Goal: Task Accomplishment & Management: Manage account settings

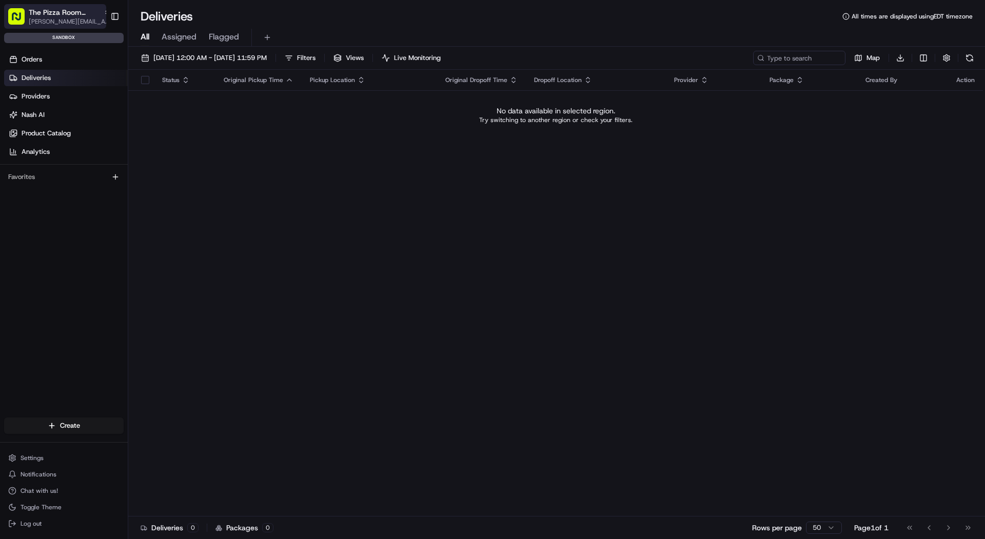
click at [42, 23] on span "[PERSON_NAME][EMAIL_ADDRESS][DOMAIN_NAME]" at bounding box center [70, 21] width 82 height 8
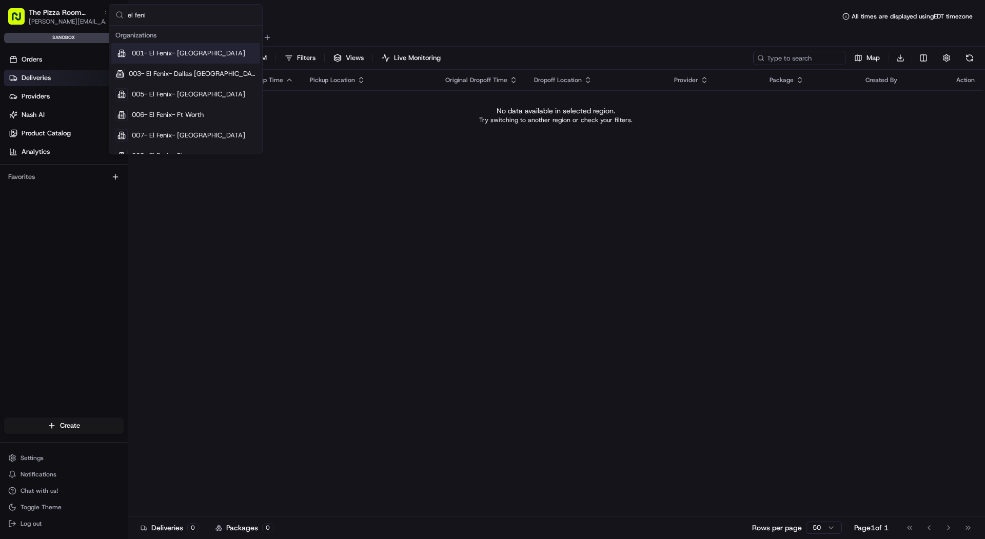
type input "el feni"
click at [167, 57] on span "001- El Fenix- [GEOGRAPHIC_DATA]" at bounding box center [188, 53] width 113 height 9
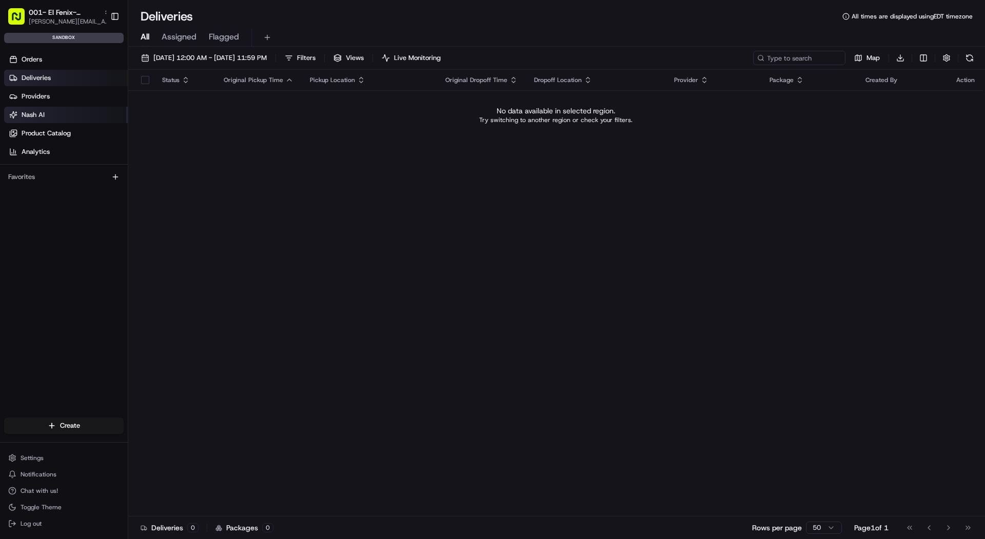
click at [52, 112] on link "Nash AI" at bounding box center [66, 115] width 124 height 16
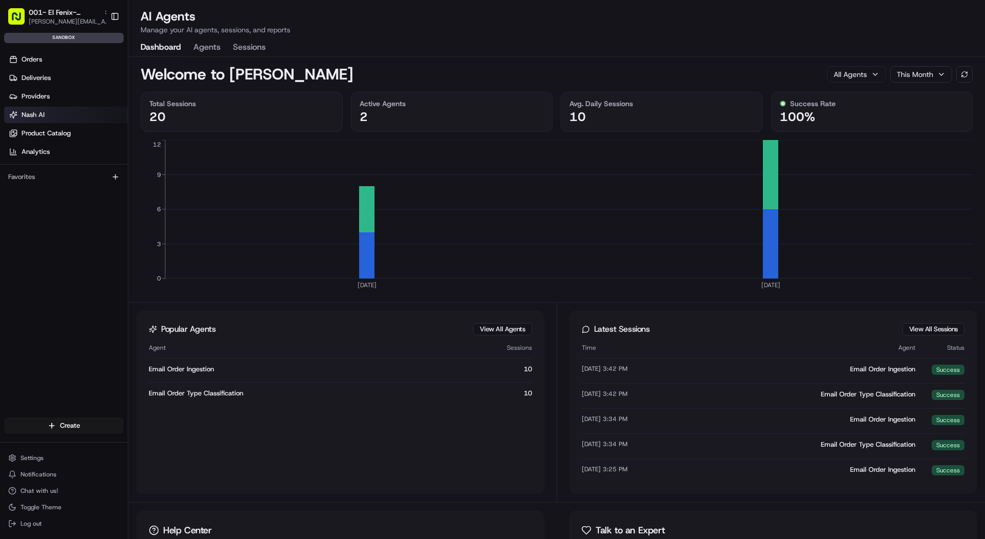
click at [205, 47] on button "Agents" at bounding box center [206, 47] width 27 height 17
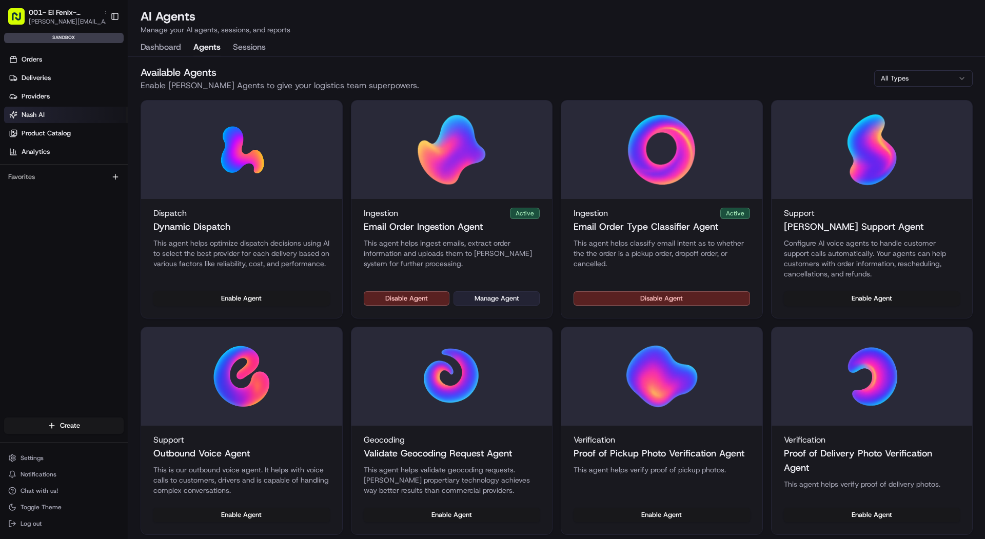
click at [511, 295] on button "Manage Agent" at bounding box center [496, 298] width 86 height 14
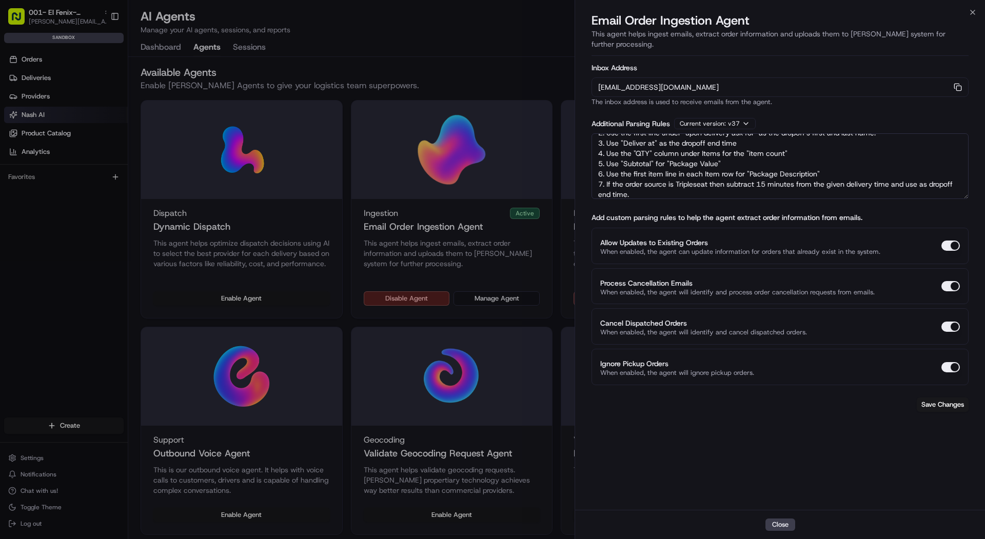
scroll to position [56, 0]
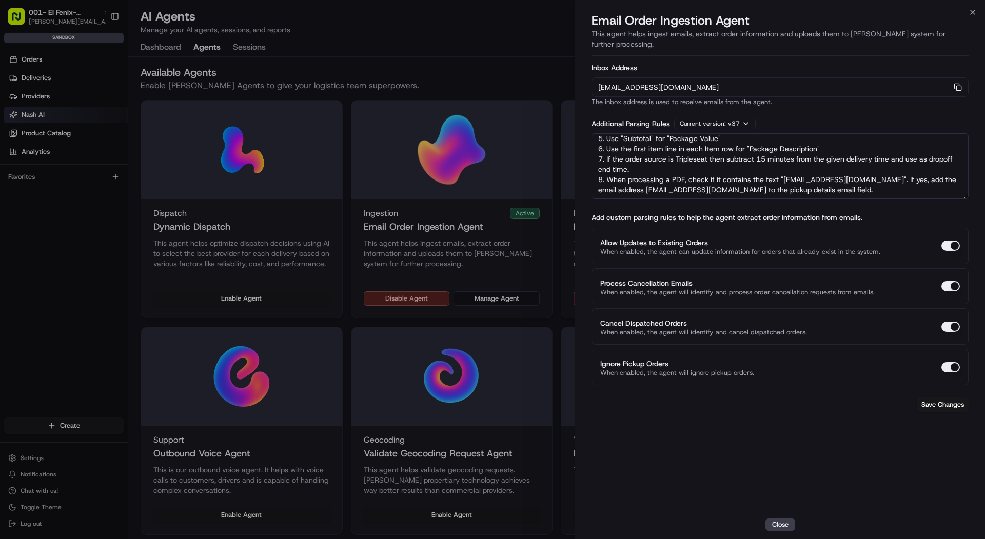
click at [64, 21] on div at bounding box center [492, 269] width 985 height 539
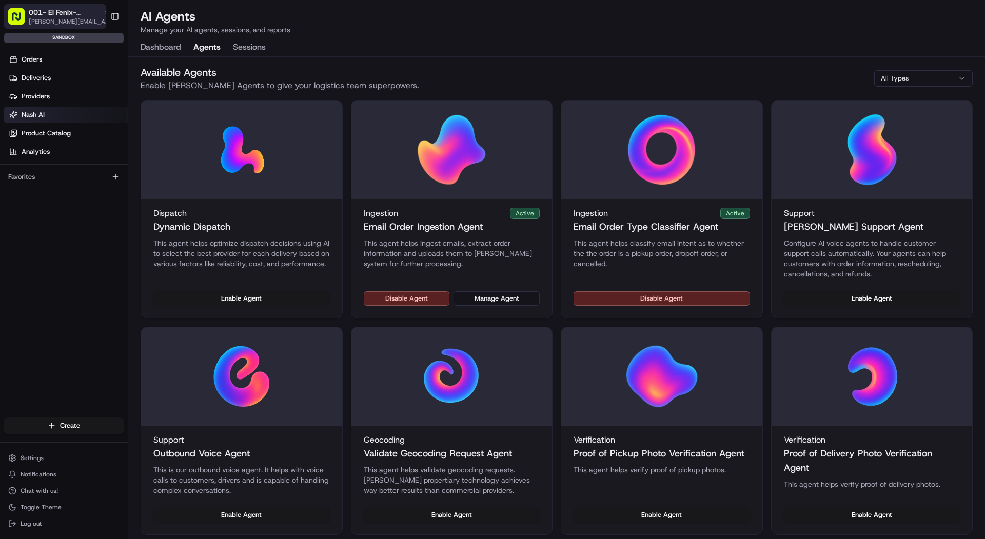
click at [65, 16] on span "001- El Fenix- [GEOGRAPHIC_DATA]" at bounding box center [64, 12] width 71 height 10
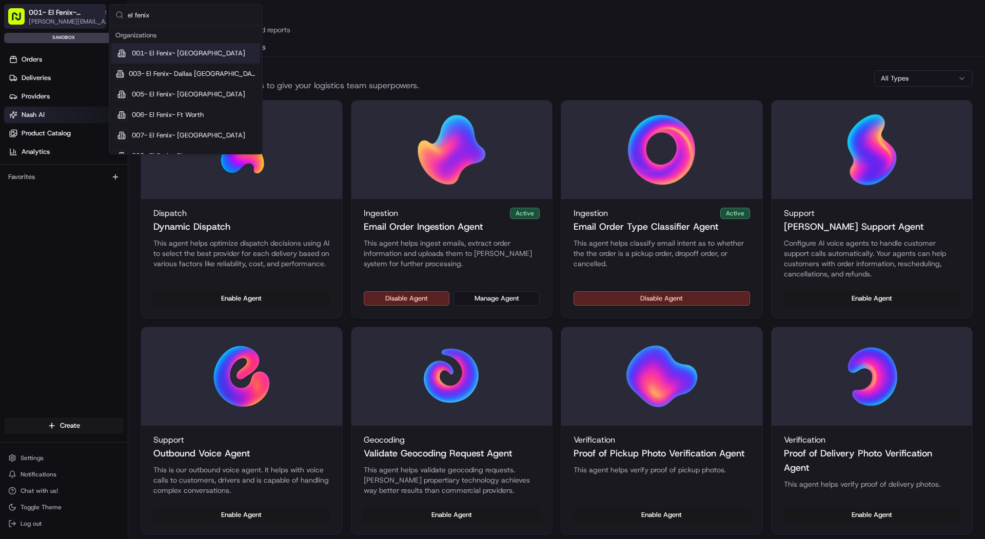
type input "el fenix"
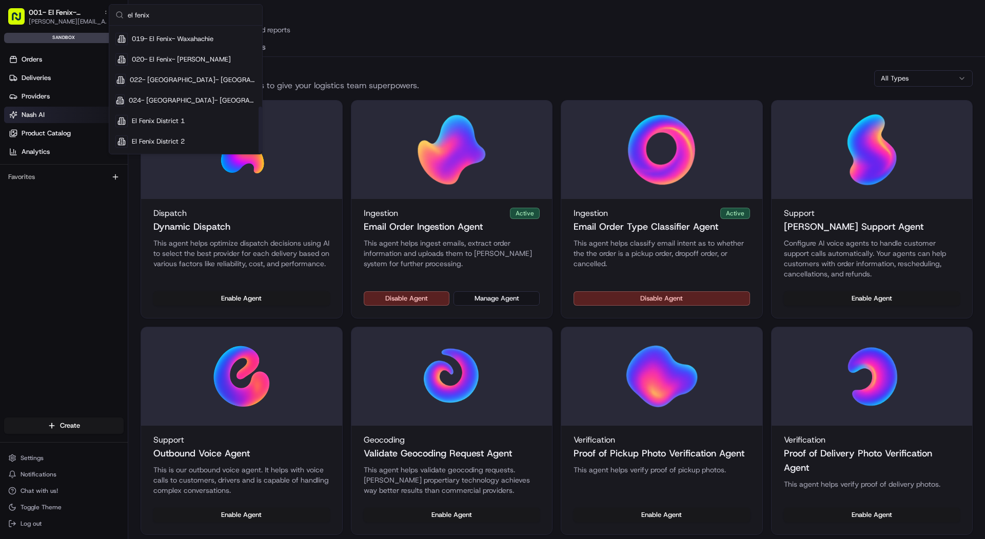
scroll to position [0, 0]
click at [371, 63] on div "Available Agents Enable Nash AI Agents to give your logistics team superpowers.…" at bounding box center [556, 511] width 857 height 909
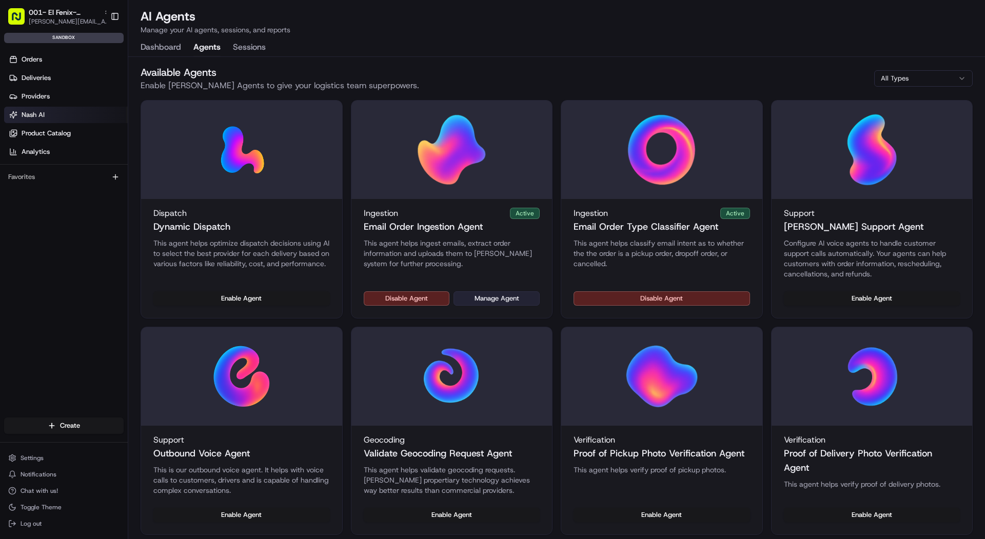
click at [481, 299] on button "Manage Agent" at bounding box center [496, 298] width 86 height 14
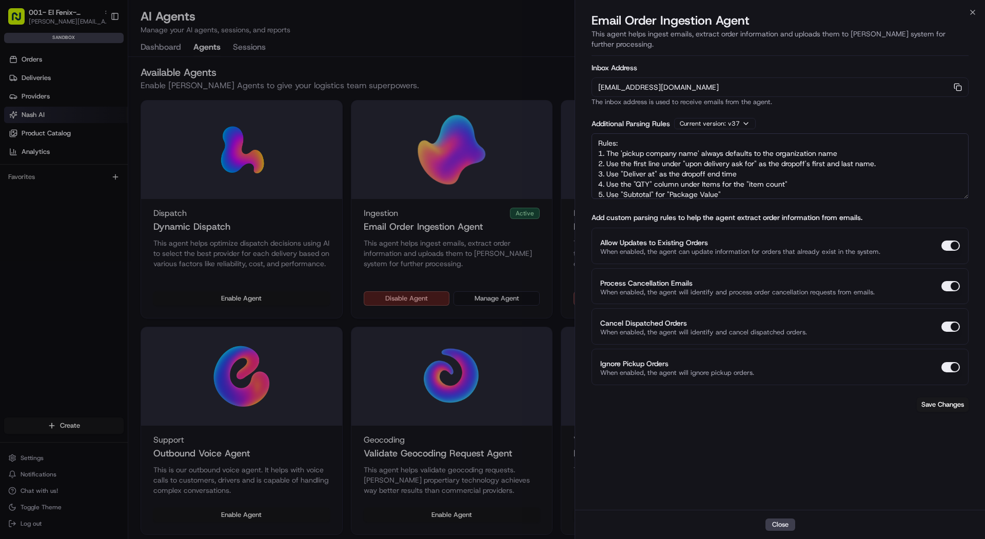
click at [84, 77] on div at bounding box center [492, 269] width 985 height 539
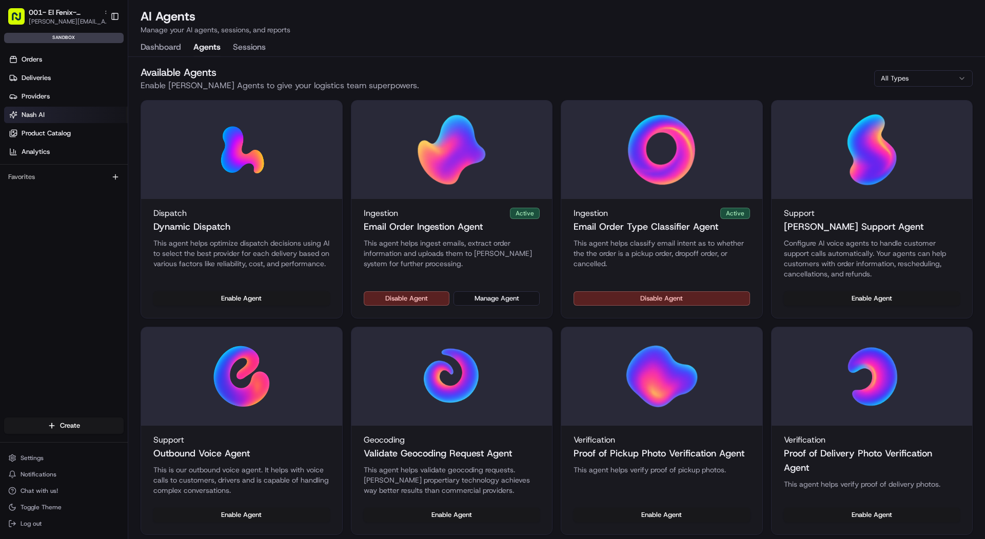
drag, startPoint x: 85, startPoint y: 72, endPoint x: 209, endPoint y: 336, distance: 292.1
click at [483, 306] on div "Disable Agent Manage Agent" at bounding box center [451, 304] width 201 height 27
click at [484, 300] on button "Manage Agent" at bounding box center [496, 298] width 86 height 14
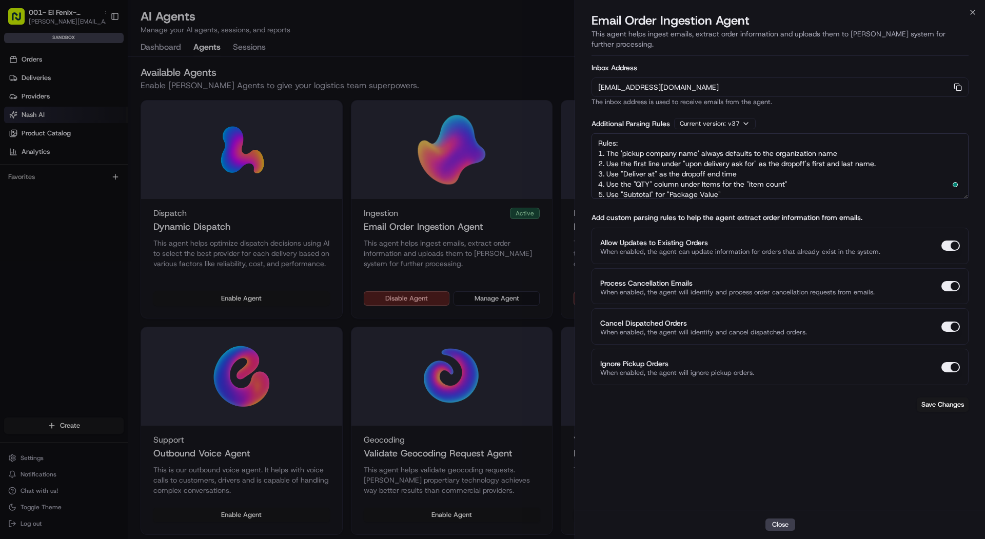
drag, startPoint x: 642, startPoint y: 158, endPoint x: 590, endPoint y: 76, distance: 97.3
click at [590, 76] on div "Inbox Address orders-ingest+org_m7WKAF+sandbox_04fb4@usenash.com Copy orders-in…" at bounding box center [780, 281] width 410 height 457
paste textarea "pickup business name should always be "Taqueria La Ventana | Downtown Dallas". …"
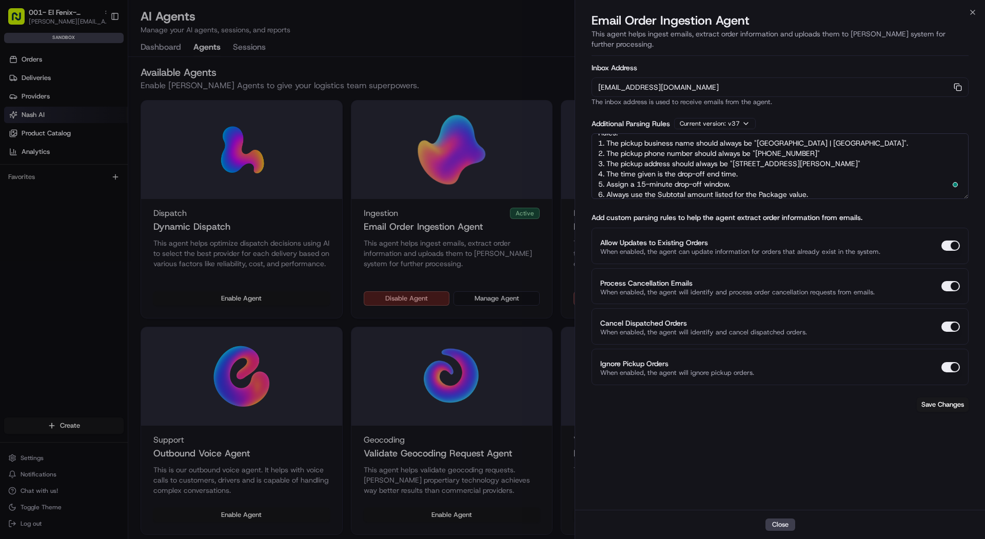
scroll to position [10, 0]
type textarea "Rules: 1. The pickup business name should always be "Taqueria La Ventana | Down…"
click at [80, 21] on div at bounding box center [492, 269] width 985 height 539
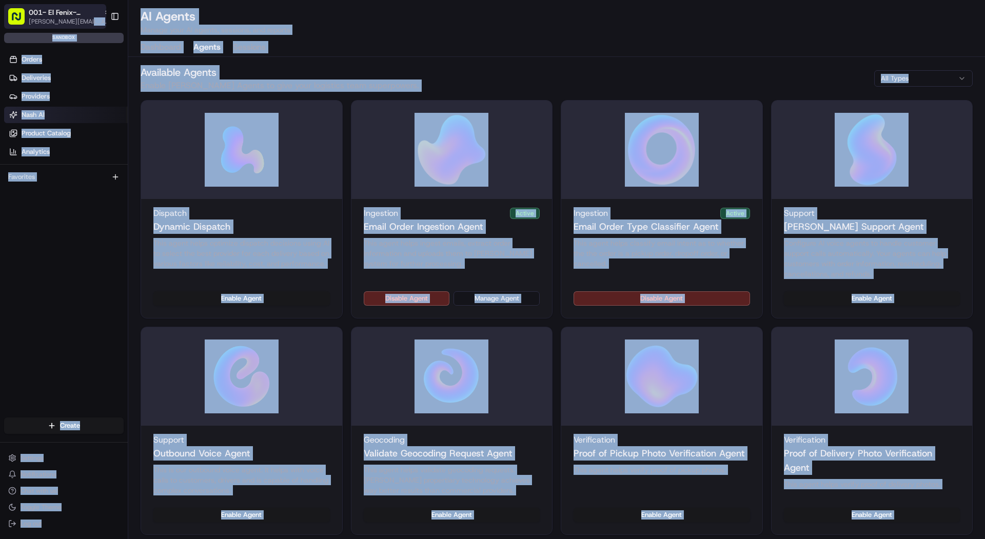
drag, startPoint x: 29, startPoint y: 26, endPoint x: 95, endPoint y: 24, distance: 66.2
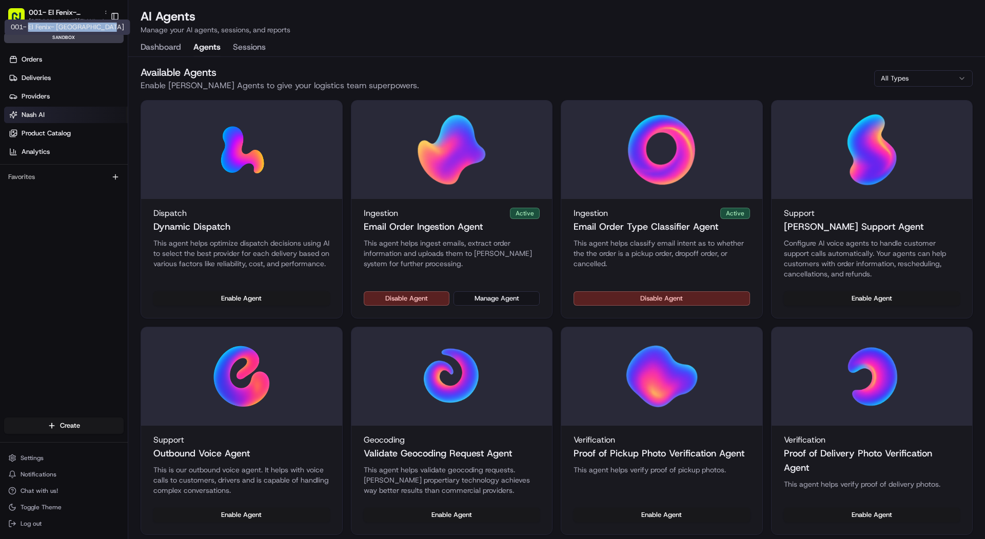
copy div "El Fenix- Dallas Downtown"
drag, startPoint x: 108, startPoint y: 28, endPoint x: 28, endPoint y: 24, distance: 80.6
click at [28, 24] on div "001- El Fenix- Dallas Downtown 001- El Fenix- Dallas Downtown" at bounding box center [68, 26] width 126 height 15
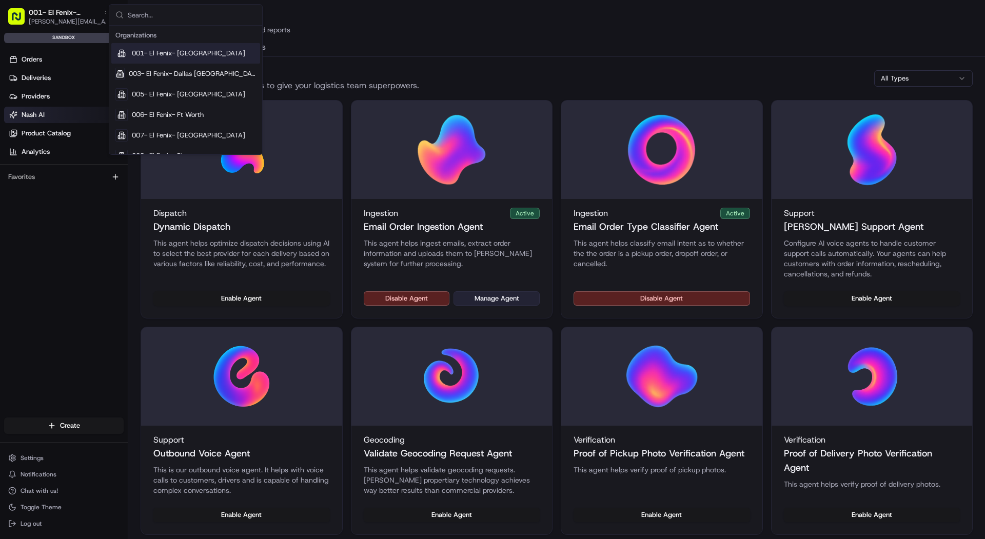
click at [486, 296] on button "Manage Agent" at bounding box center [496, 298] width 86 height 14
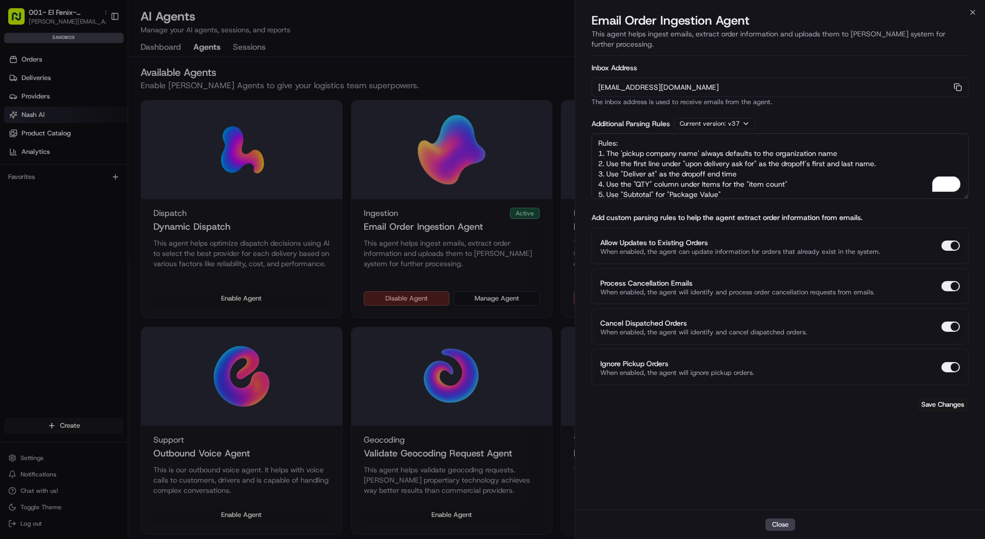
drag, startPoint x: 841, startPoint y: 141, endPoint x: 703, endPoint y: 142, distance: 138.0
click at [703, 142] on textarea "Rules: 1. The 'pickup company name' always defaults to the organization name 2.…" at bounding box center [779, 166] width 377 height 66
paste textarea "El Fenix- [GEOGRAPHIC_DATA]"
drag, startPoint x: 880, startPoint y: 154, endPoint x: 608, endPoint y: 154, distance: 271.4
click at [608, 154] on textarea "Rules: 1. The 'pickup company name' should always be El Fenix- Dallas Downtown …" at bounding box center [779, 166] width 377 height 66
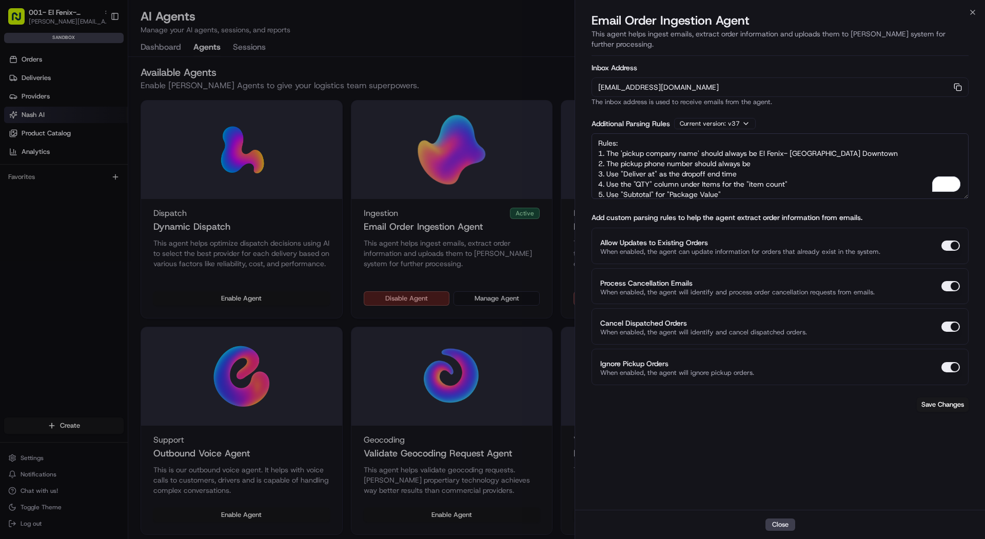
paste textarea "214) 747-1121"
click at [752, 150] on textarea "Rules: 1. The 'pickup company name' should always be El Fenix- Dallas Downtown …" at bounding box center [779, 166] width 377 height 66
click at [757, 162] on textarea "Rules: 1. The 'pickup company name' should always be El Fenix- Dallas Downtown …" at bounding box center [779, 166] width 377 height 66
click at [757, 150] on textarea "Rules: 1. The 'pickup company name' should always be El Fenix- Dallas Downtown …" at bounding box center [779, 166] width 377 height 66
click at [753, 151] on textarea "Rules: 1. The 'pickup company name' should always be El Fenix- Dallas Downtown …" at bounding box center [779, 166] width 377 height 66
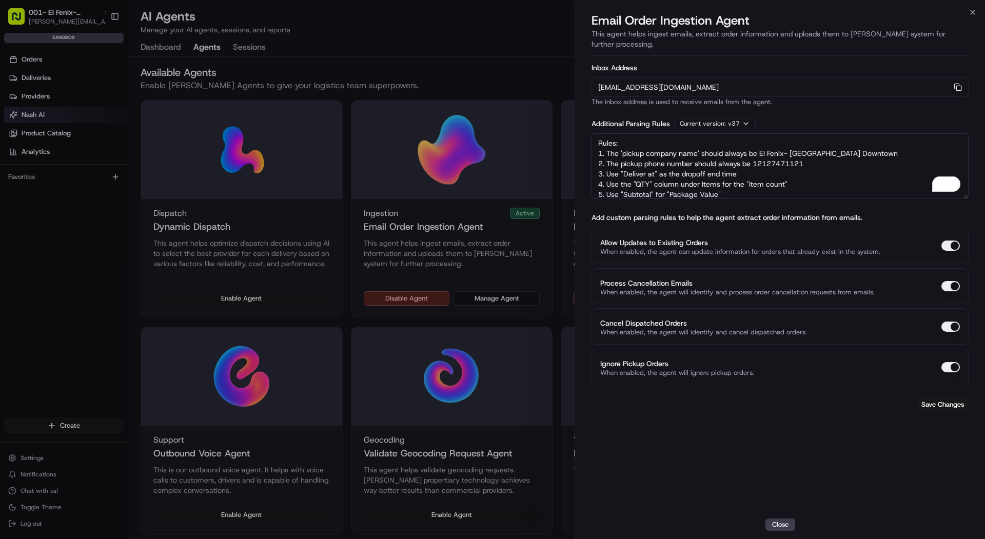
scroll to position [13, 0]
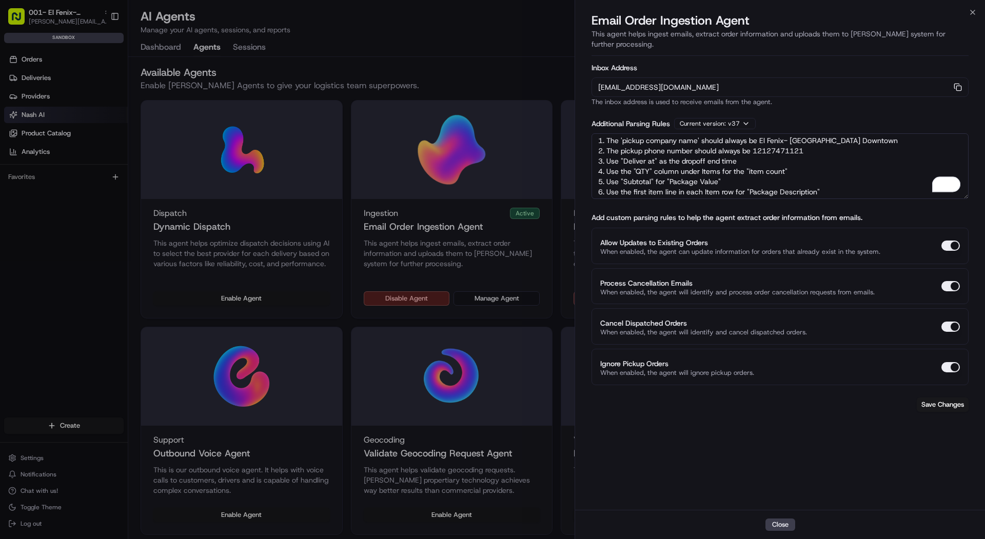
drag, startPoint x: 743, startPoint y: 151, endPoint x: 607, endPoint y: 149, distance: 136.0
click at [607, 149] on textarea "Rules: 1. The 'pickup company name' should always be El Fenix- Dallas Downtown …" at bounding box center [779, 166] width 377 height 66
drag, startPoint x: 606, startPoint y: 159, endPoint x: 794, endPoint y: 162, distance: 187.8
click at [794, 162] on textarea "Rules: 1. The 'pickup company name' should always be El Fenix- Dallas Downtown …" at bounding box center [779, 166] width 377 height 66
click at [735, 144] on textarea "Rules: 1. The 'pickup company name' should always be El Fenix- Dallas Downtown …" at bounding box center [779, 166] width 377 height 66
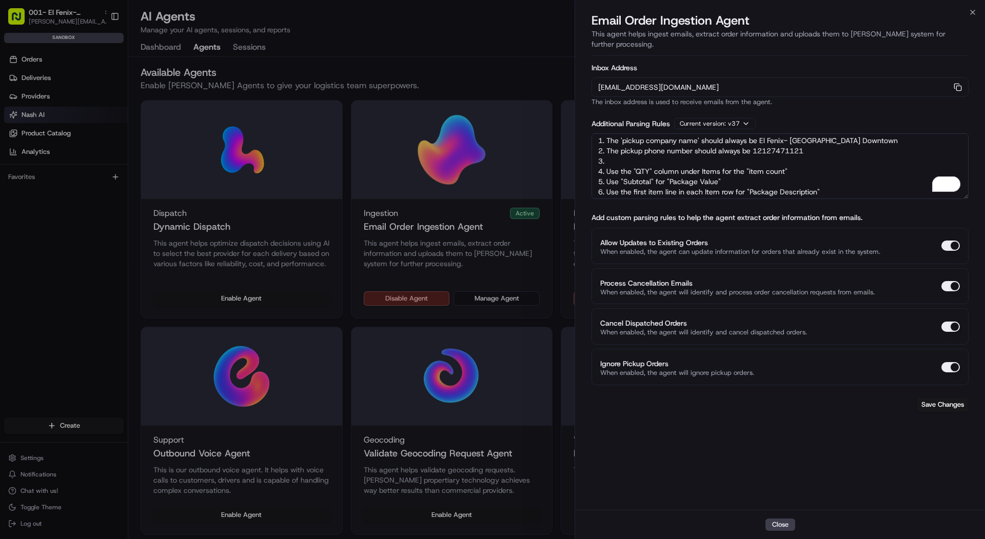
paste textarea "Use the "QTY" column under Items for the "item count""
drag, startPoint x: 804, startPoint y: 164, endPoint x: 607, endPoint y: 159, distance: 197.1
click at [607, 159] on textarea "Rules: 1. The 'pickup company name' should always be El Fenix- Dallas Downtown …" at bounding box center [779, 166] width 377 height 66
drag, startPoint x: 727, startPoint y: 171, endPoint x: 609, endPoint y: 169, distance: 118.0
click at [609, 169] on textarea "Rules: 1. The 'pickup company name' should always be El Fenix- Dallas Downtown …" at bounding box center [779, 166] width 377 height 66
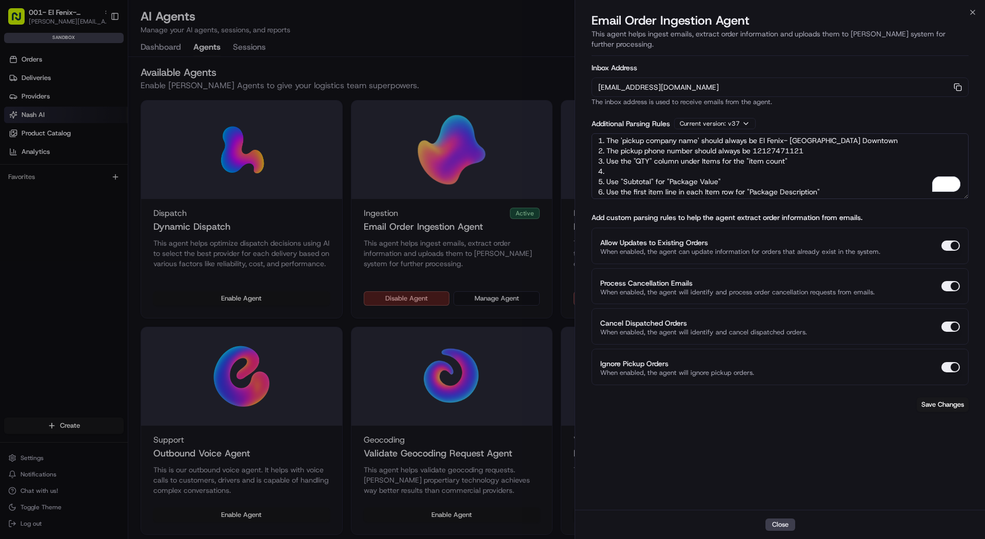
click at [627, 157] on textarea "Rules: 1. The 'pickup company name' should always be El Fenix- Dallas Downtown …" at bounding box center [779, 166] width 377 height 66
paste textarea "se "Subtotal" for "Package Value""
drag, startPoint x: 744, startPoint y: 171, endPoint x: 605, endPoint y: 173, distance: 138.5
click at [605, 173] on textarea "Rules: 1. The 'pickup company name' should always be El Fenix- Dallas Downtown …" at bounding box center [779, 166] width 377 height 66
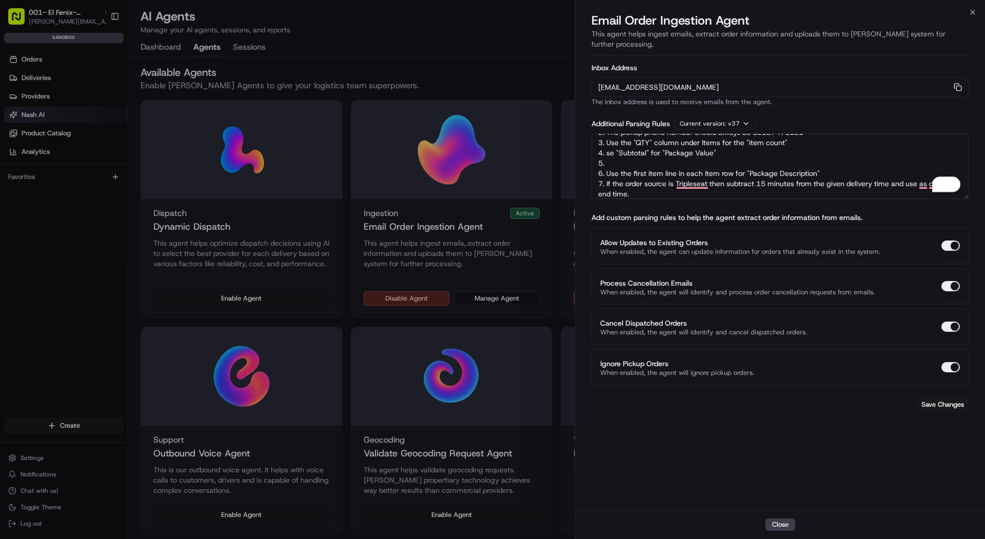
scroll to position [34, 0]
drag, startPoint x: 829, startPoint y: 159, endPoint x: 606, endPoint y: 160, distance: 222.6
click at [606, 160] on textarea "Rules: 1. The 'pickup company name' should always be El Fenix- Dallas Downtown …" at bounding box center [779, 166] width 377 height 66
click at [632, 151] on textarea "Rules: 1. The 'pickup company name' should always be El Fenix- Dallas Downtown …" at bounding box center [779, 166] width 377 height 66
paste textarea "Use the first item line in each Item row for "Package Description""
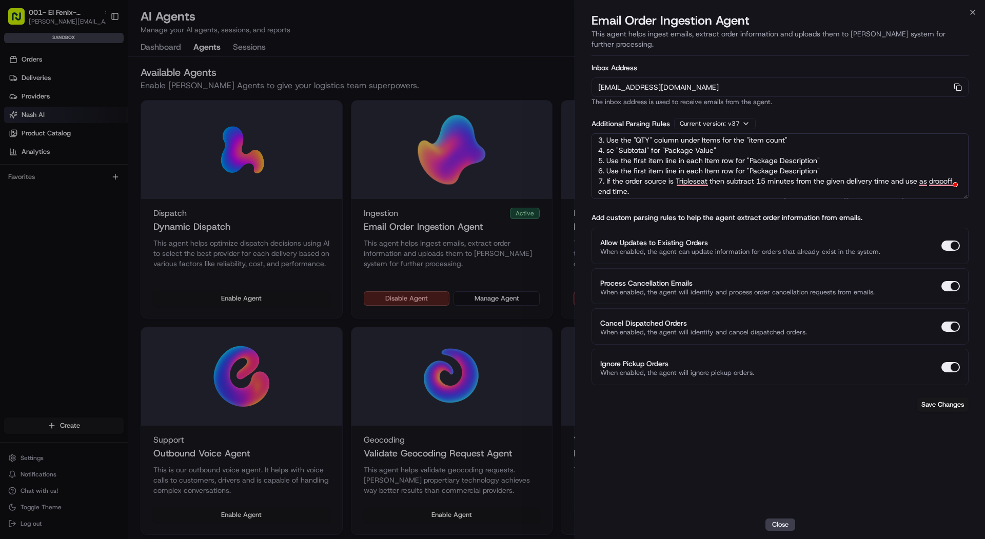
drag, startPoint x: 826, startPoint y: 158, endPoint x: 605, endPoint y: 159, distance: 221.1
click at [605, 159] on textarea "Rules: 1. The 'pickup company name' should always be El Fenix- Dallas Downtown …" at bounding box center [779, 166] width 377 height 66
drag, startPoint x: 640, startPoint y: 179, endPoint x: 605, endPoint y: 170, distance: 35.6
click at [605, 170] on textarea "Rules: 1. The 'pickup company name' should always be El Fenix- Dallas Downtown …" at bounding box center [779, 166] width 377 height 66
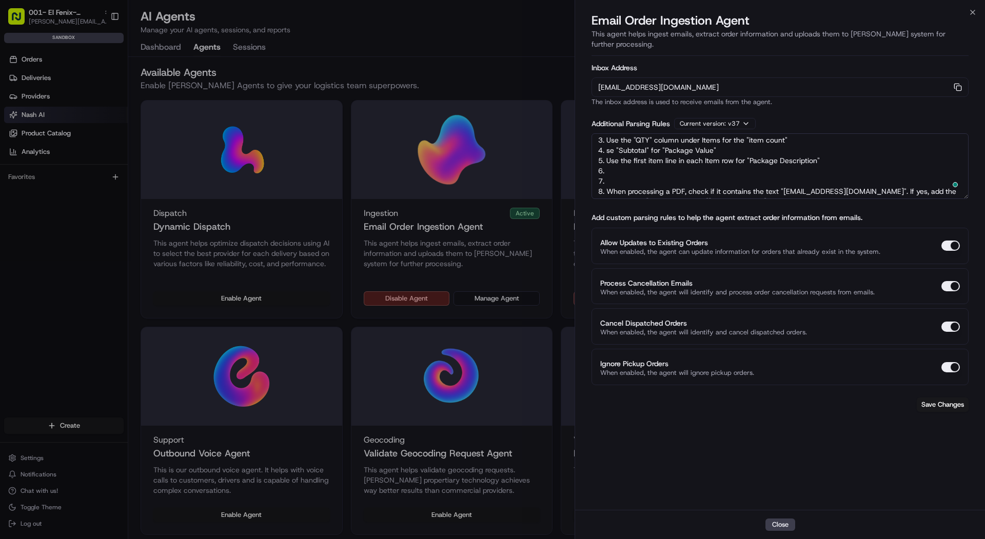
scroll to position [46, 0]
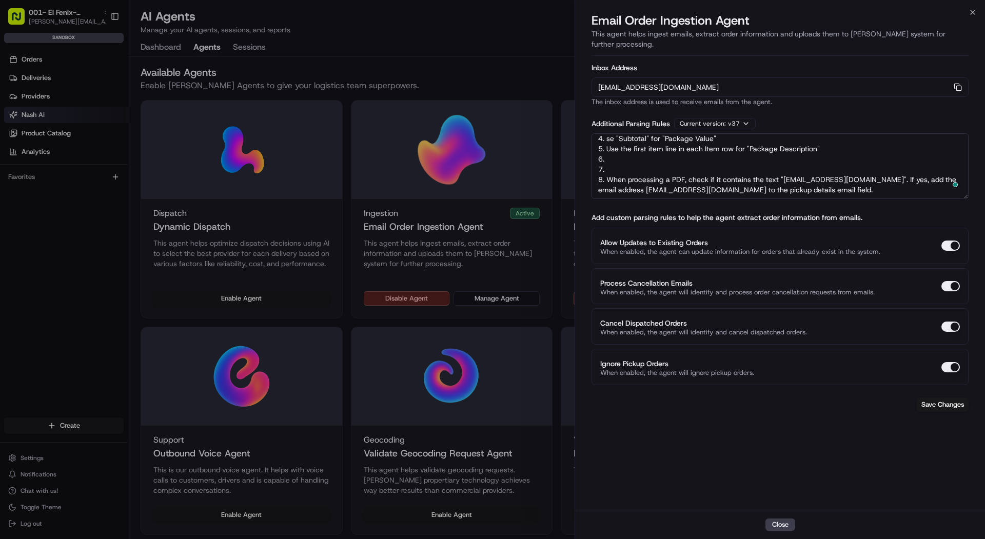
click at [617, 162] on textarea "Rules: 1. The 'pickup company name' should always be El Fenix- Dallas Downtown …" at bounding box center [779, 166] width 377 height 66
drag, startPoint x: 617, startPoint y: 158, endPoint x: 593, endPoint y: 146, distance: 27.1
click at [593, 146] on textarea "Rules: 1. The 'pickup company name' should always be El Fenix- Dallas Downtown …" at bounding box center [779, 166] width 377 height 66
drag, startPoint x: 899, startPoint y: 168, endPoint x: 931, endPoint y: 174, distance: 32.4
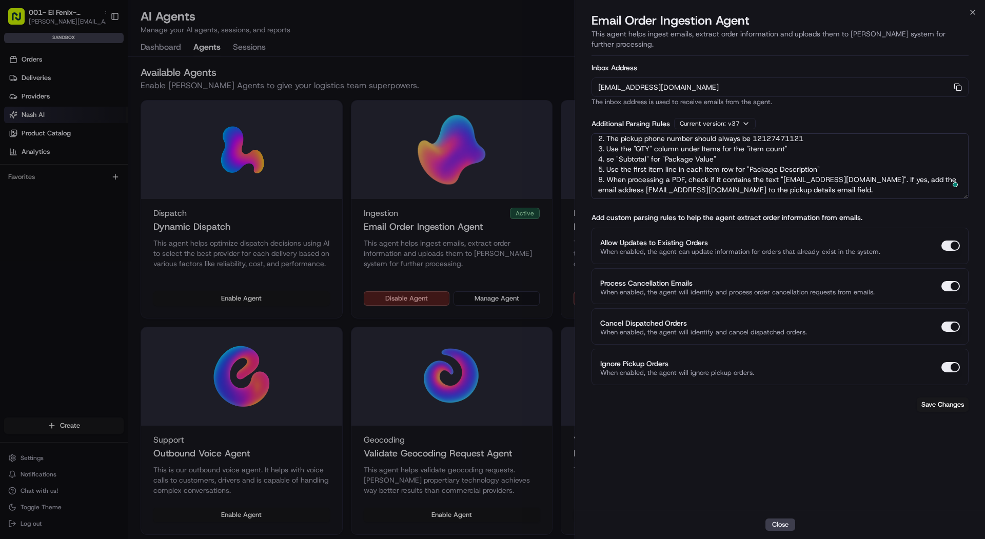
click at [931, 174] on textarea "Rules: 1. The 'pickup company name' should always be El Fenix- Dallas Downtown …" at bounding box center [779, 166] width 377 height 66
click at [604, 169] on textarea "Rules: 1. The 'pickup company name' should always be El Fenix- Dallas Downtown …" at bounding box center [779, 166] width 377 height 66
click at [608, 148] on textarea "Rules: 1. The 'pickup company name' should always be El Fenix- Dallas Downtown …" at bounding box center [779, 166] width 377 height 66
type textarea "Rules: 1. The 'pickup company name' should always be El Fenix- Dallas Downtown …"
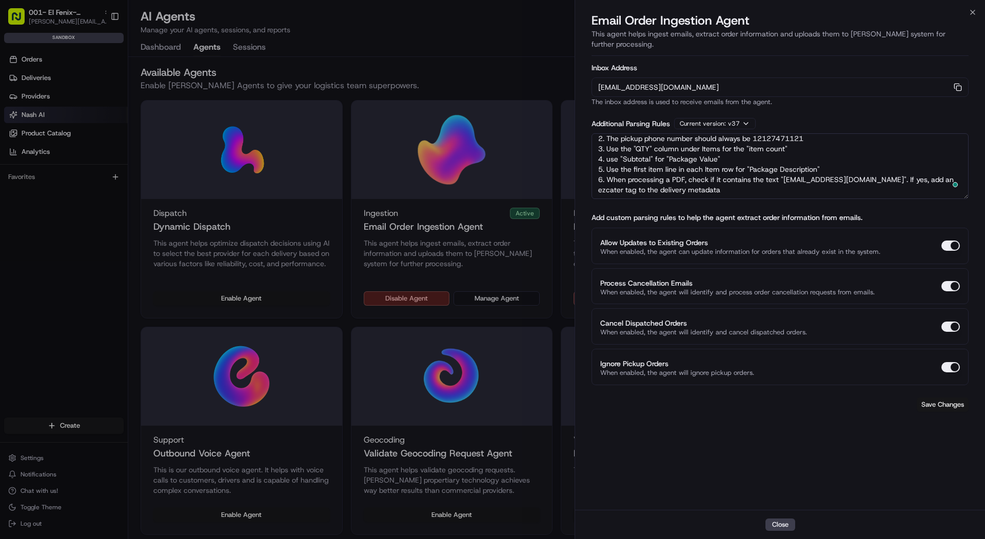
click at [936, 398] on button "Save Changes" at bounding box center [943, 405] width 52 height 14
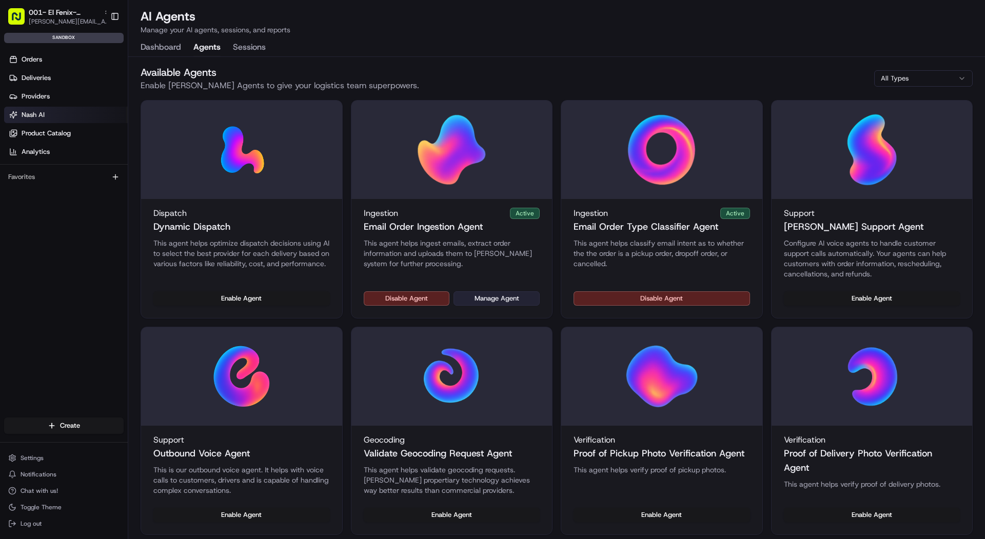
click at [505, 297] on button "Manage Agent" at bounding box center [496, 298] width 86 height 14
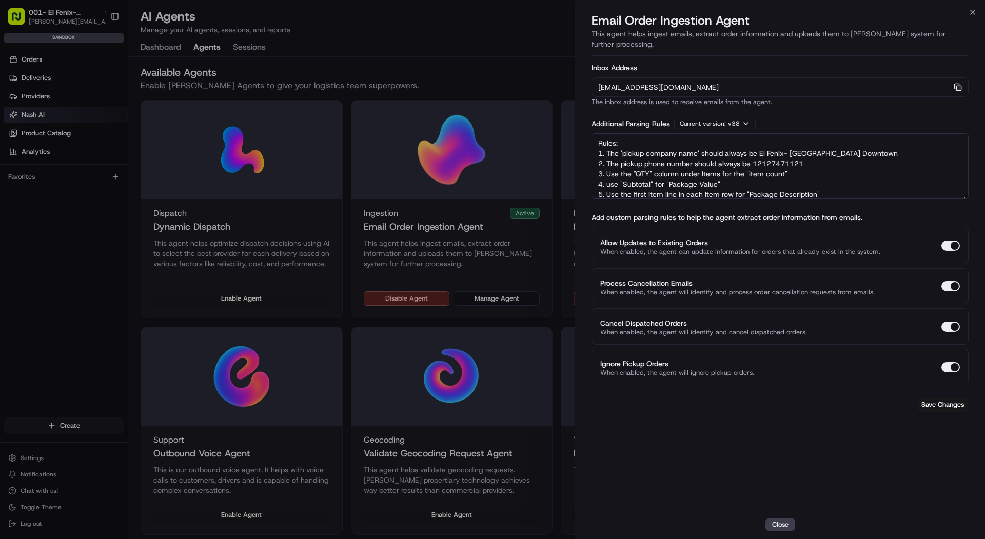
click at [960, 86] on rect "button" at bounding box center [958, 88] width 5 height 5
click at [468, 151] on div at bounding box center [492, 269] width 985 height 539
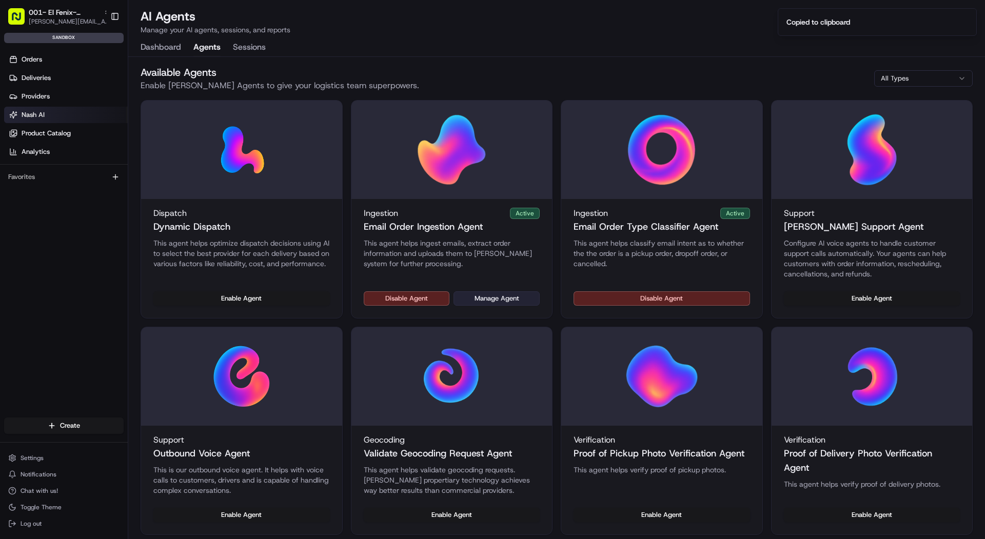
click at [479, 294] on button "Manage Agent" at bounding box center [496, 298] width 86 height 14
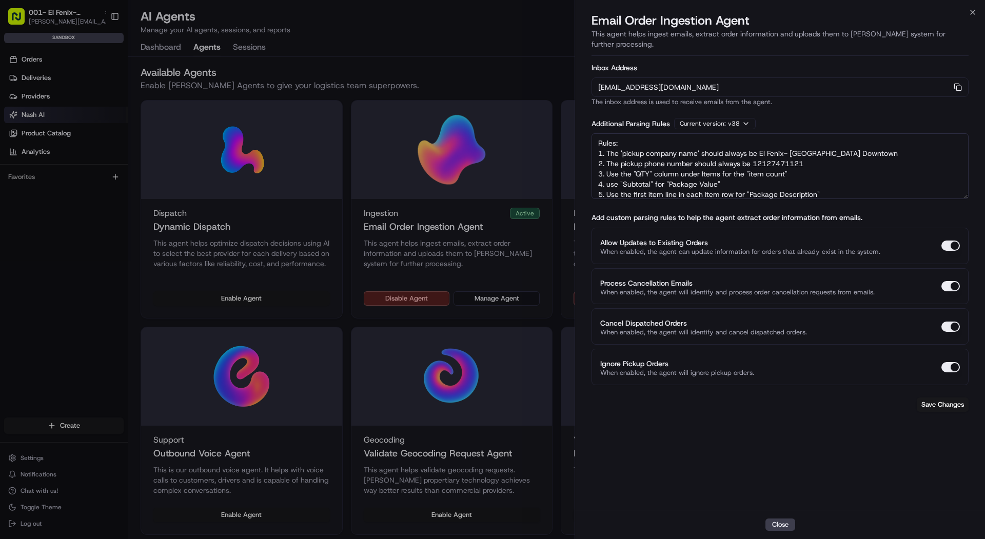
click at [79, 66] on div at bounding box center [492, 269] width 985 height 539
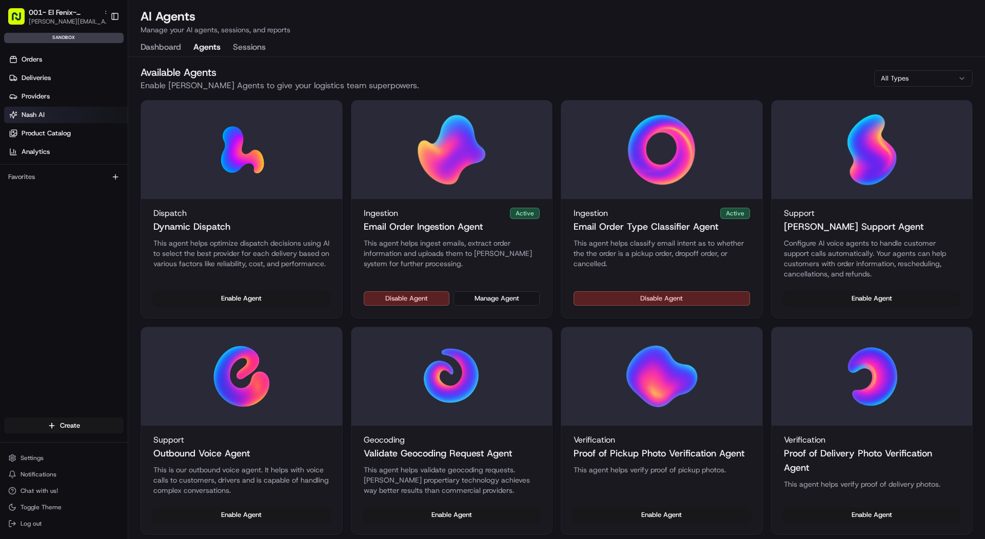
click at [229, 44] on div "Dashboard Agents Sessions" at bounding box center [203, 47] width 125 height 17
click at [247, 47] on button "Sessions" at bounding box center [249, 47] width 33 height 17
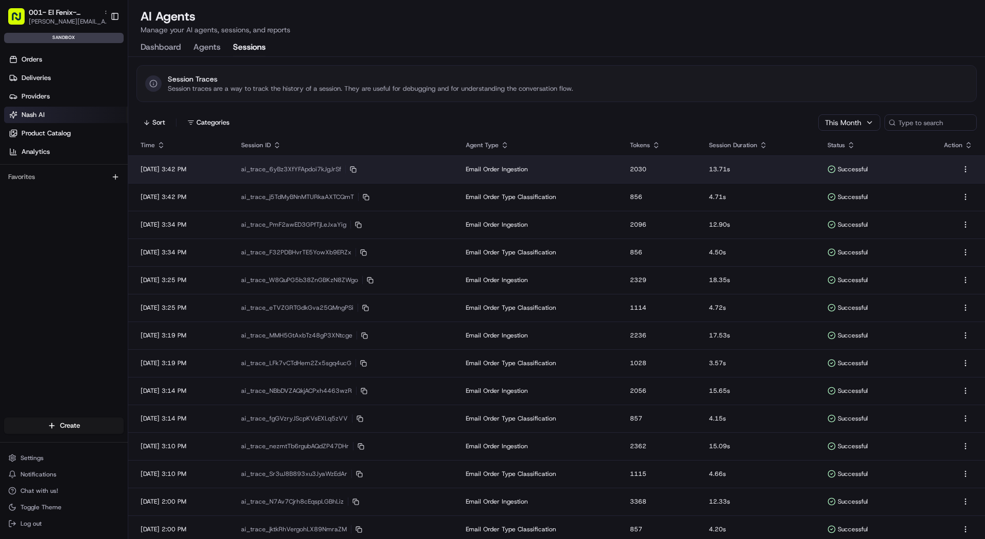
click at [272, 159] on td "ai_trace_6yBz3XfYFApdoi7kJgJrSf Copy ai_trace_6yBz3XfYFApdoi7kJgJrSf" at bounding box center [341, 169] width 225 height 28
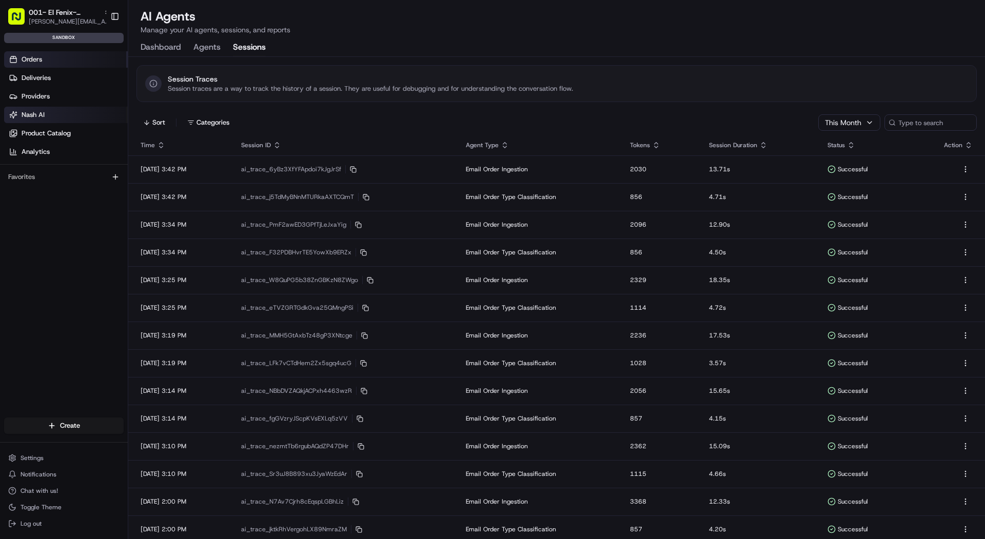
click at [69, 58] on link "Orders" at bounding box center [66, 59] width 124 height 16
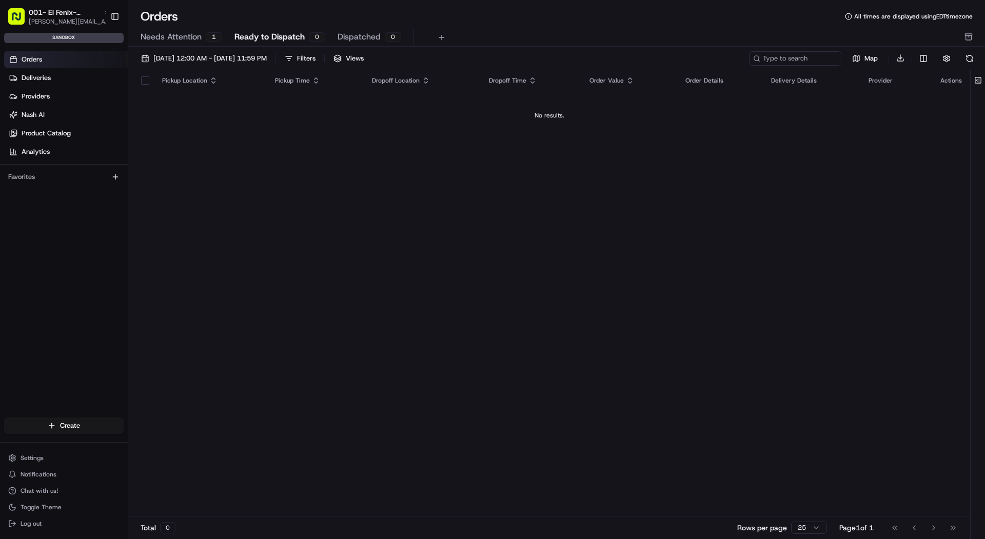
click at [193, 38] on span "Needs Attention" at bounding box center [171, 37] width 61 height 12
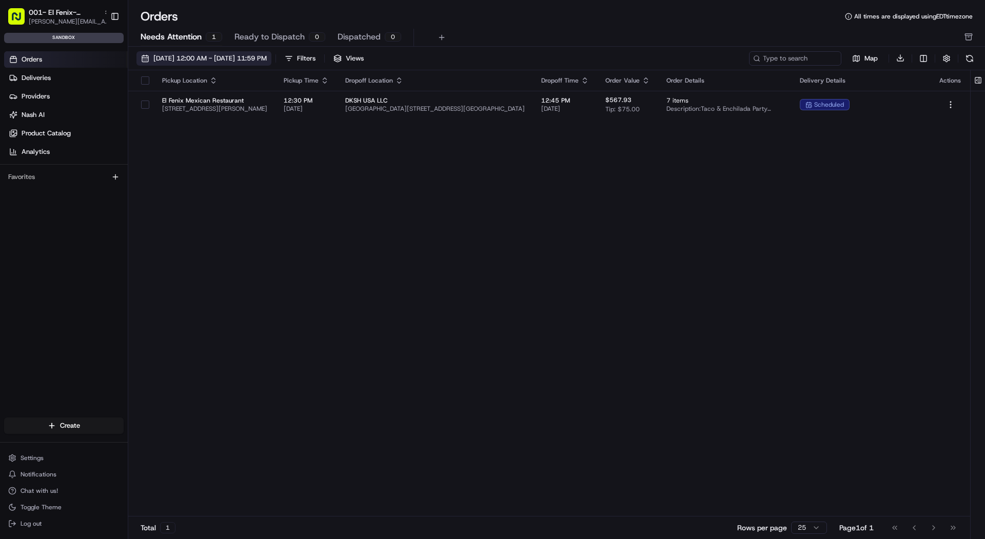
click at [190, 52] on button "08/01/2025 12:00 AM - 08/31/2025 11:59 PM" at bounding box center [203, 58] width 135 height 14
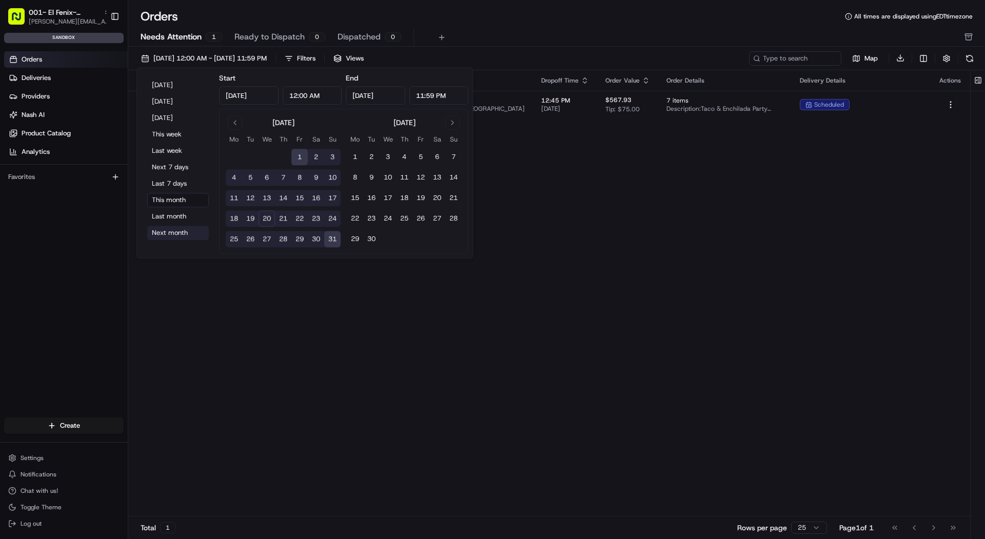
click at [171, 233] on button "Next month" at bounding box center [178, 233] width 62 height 14
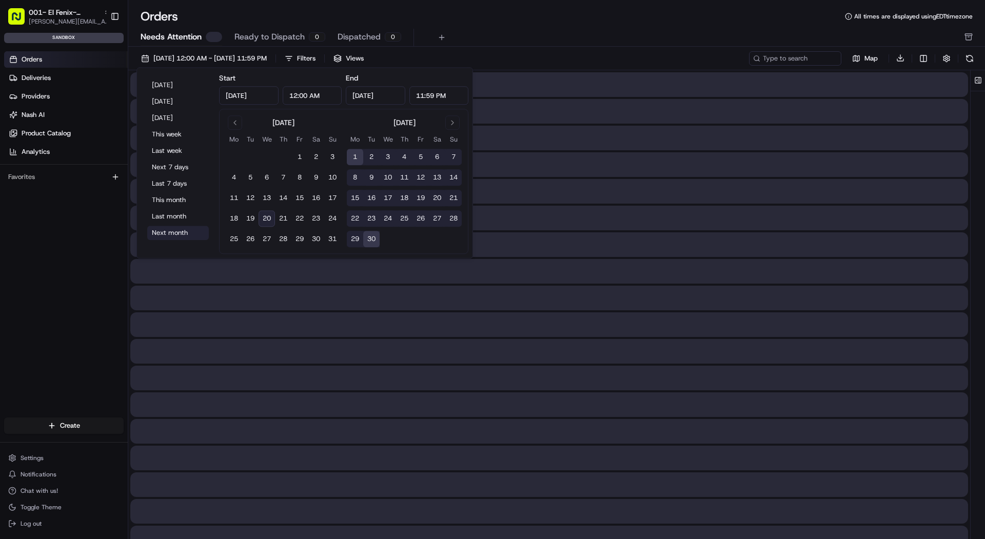
type input "Sep 1, 2025"
type input "Sep 30, 2025"
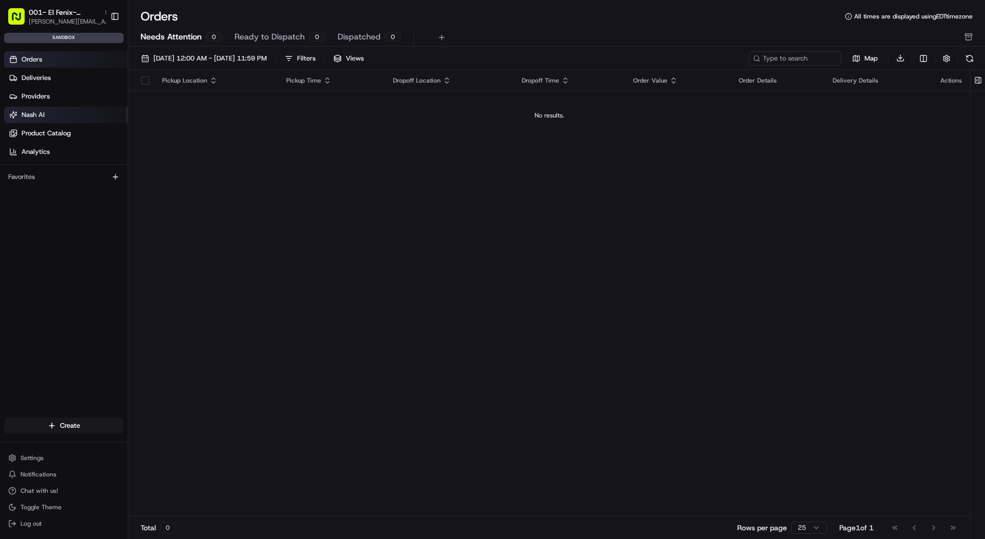
click at [84, 115] on link "Nash AI" at bounding box center [66, 115] width 124 height 16
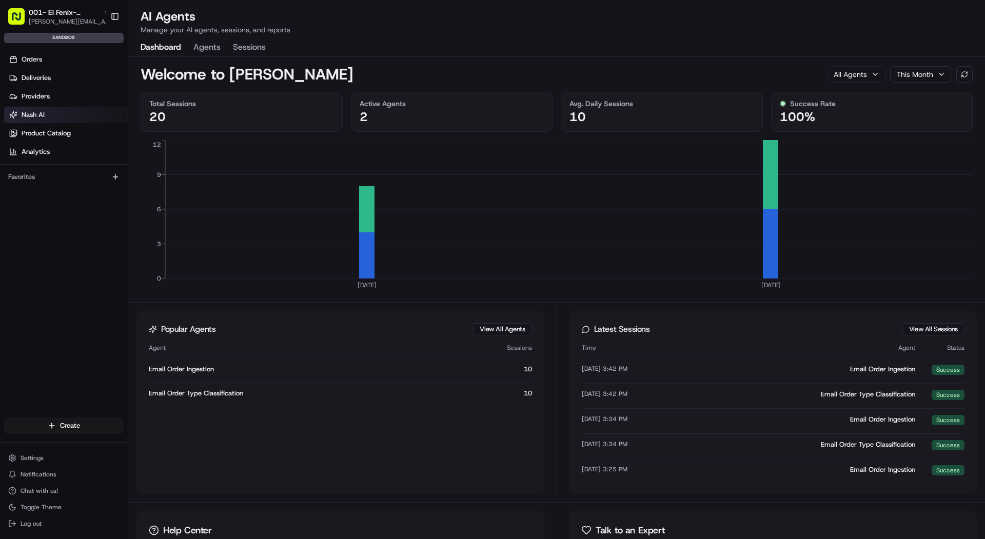
click at [256, 49] on button "Sessions" at bounding box center [249, 47] width 33 height 17
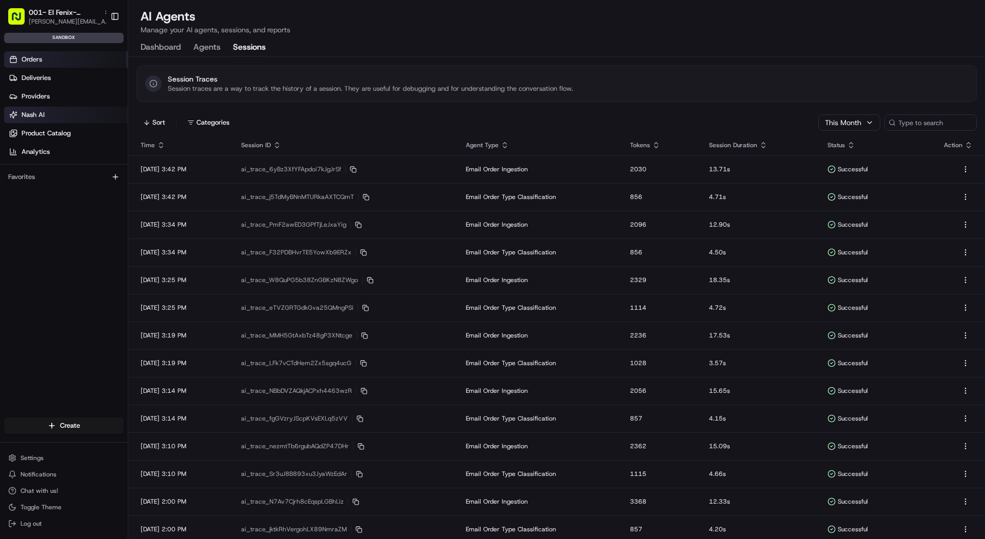
click at [19, 53] on link "Orders" at bounding box center [66, 59] width 124 height 16
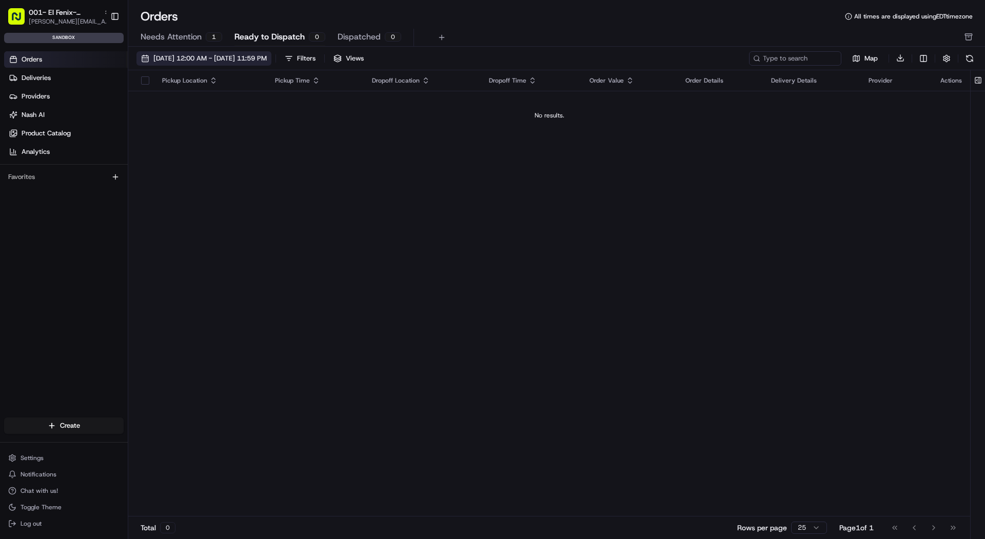
click at [203, 54] on span "08/01/2025 12:00 AM - 08/31/2025 11:59 PM" at bounding box center [209, 58] width 113 height 9
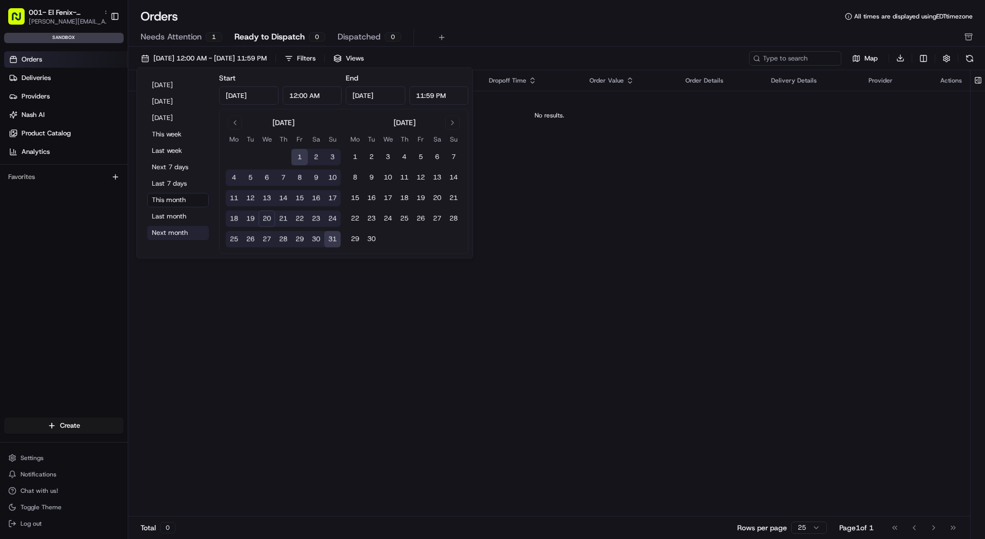
click at [186, 233] on button "Next month" at bounding box center [178, 233] width 62 height 14
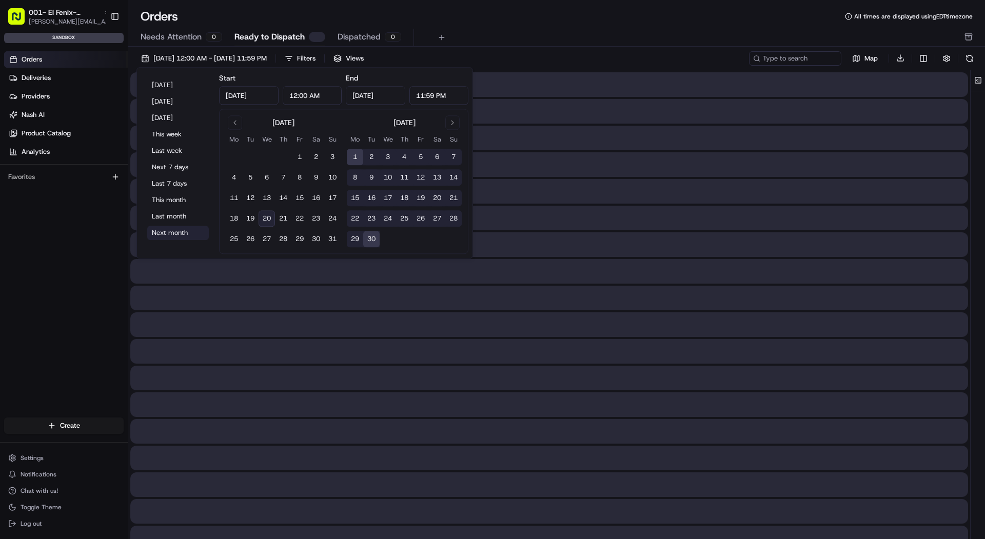
type input "Sep 1, 2025"
type input "Sep 30, 2025"
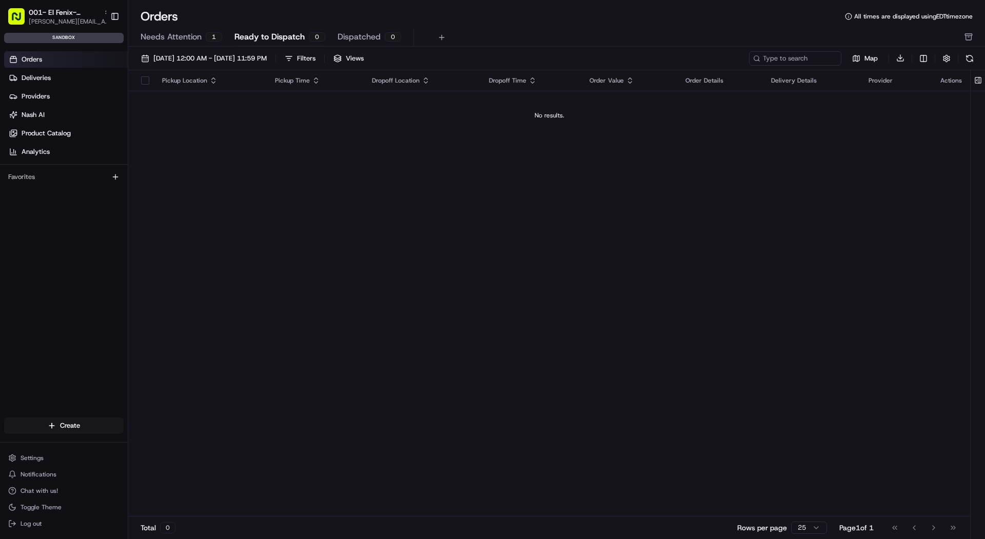
click at [153, 35] on span "Needs Attention" at bounding box center [171, 37] width 61 height 12
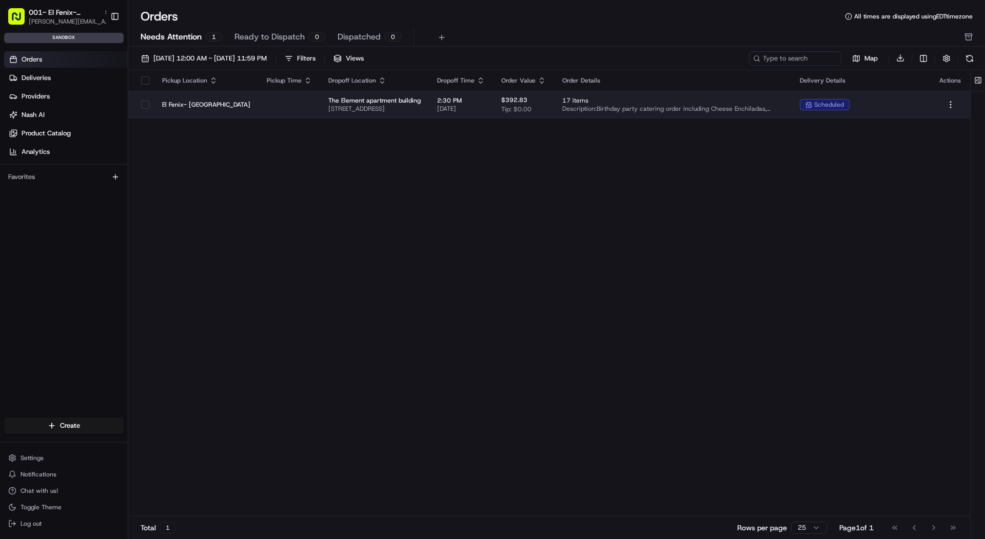
click at [277, 108] on td at bounding box center [290, 105] width 62 height 28
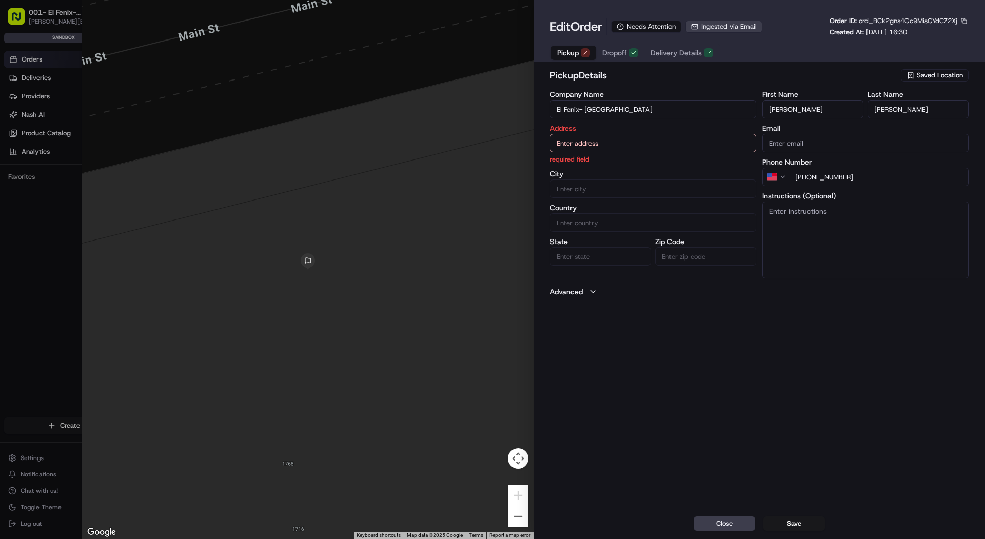
click at [705, 50] on icon "button" at bounding box center [708, 53] width 6 height 6
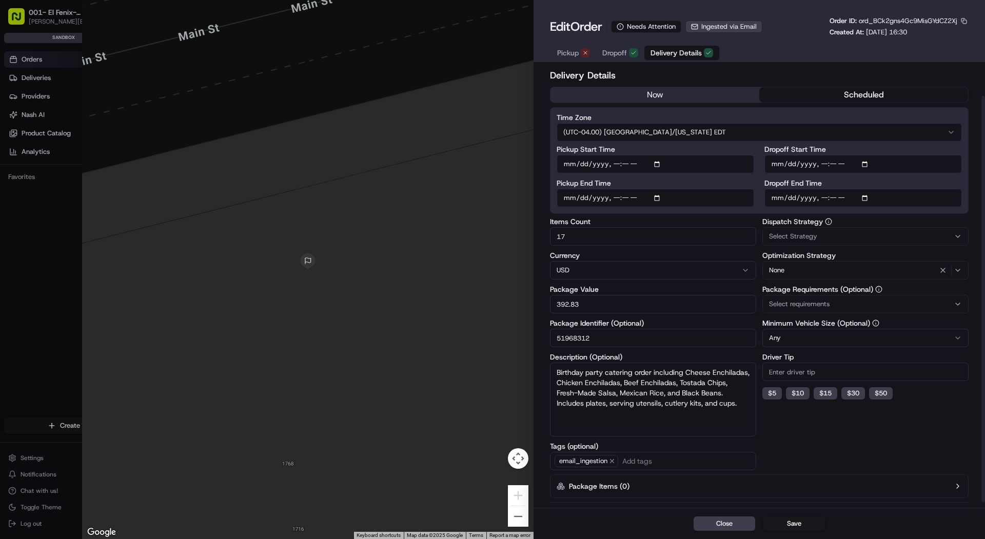
scroll to position [37, 0]
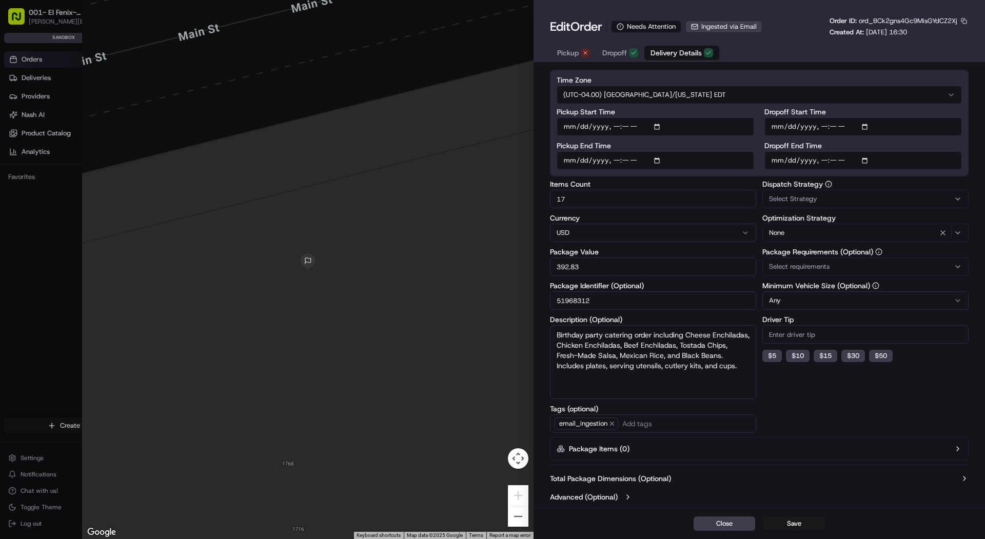
type input "1"
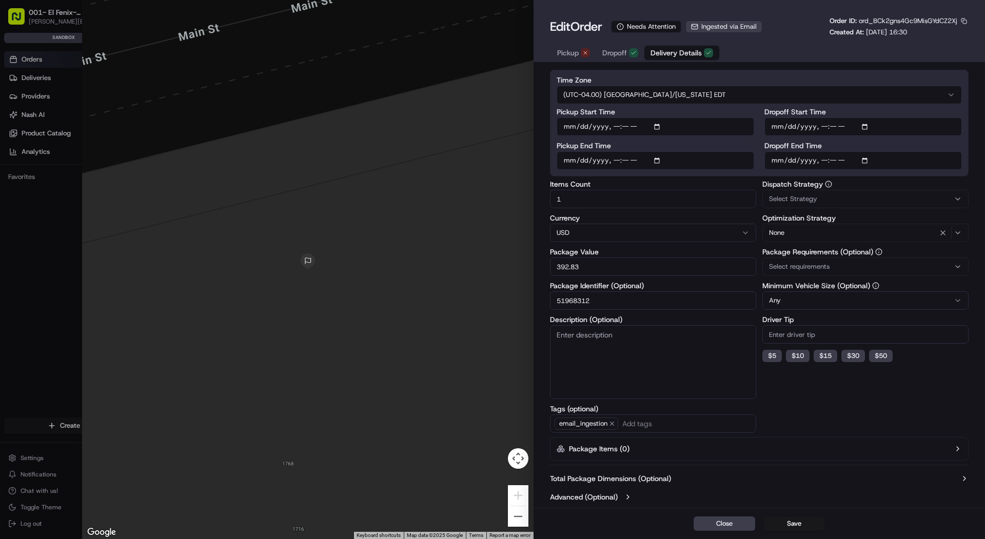
click at [29, 100] on div at bounding box center [492, 269] width 985 height 539
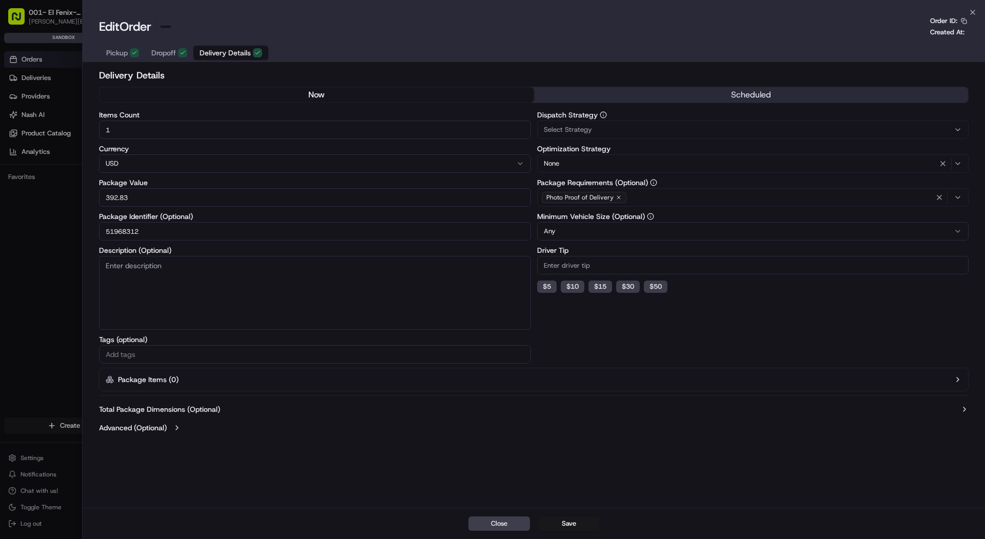
scroll to position [0, 0]
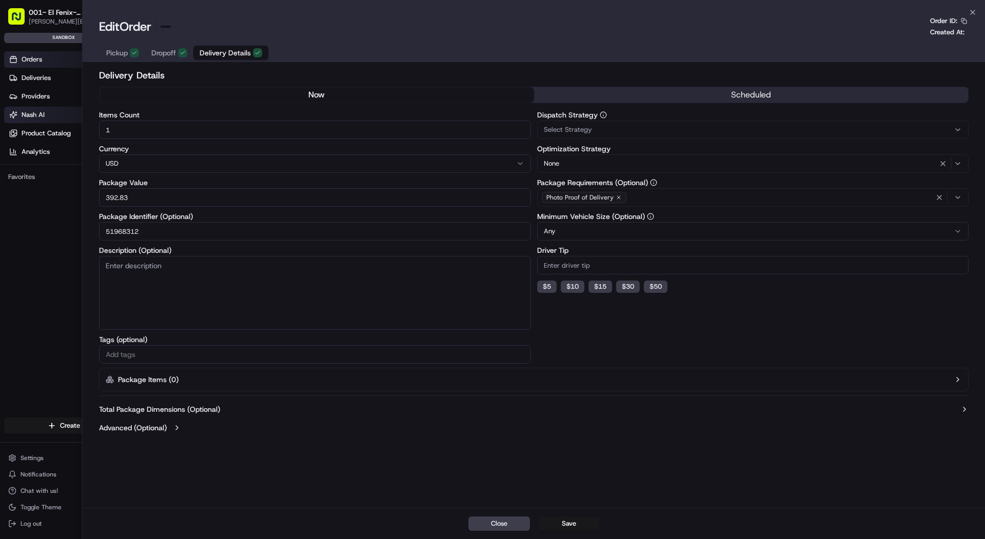
click at [30, 110] on span "Nash AI" at bounding box center [33, 114] width 23 height 9
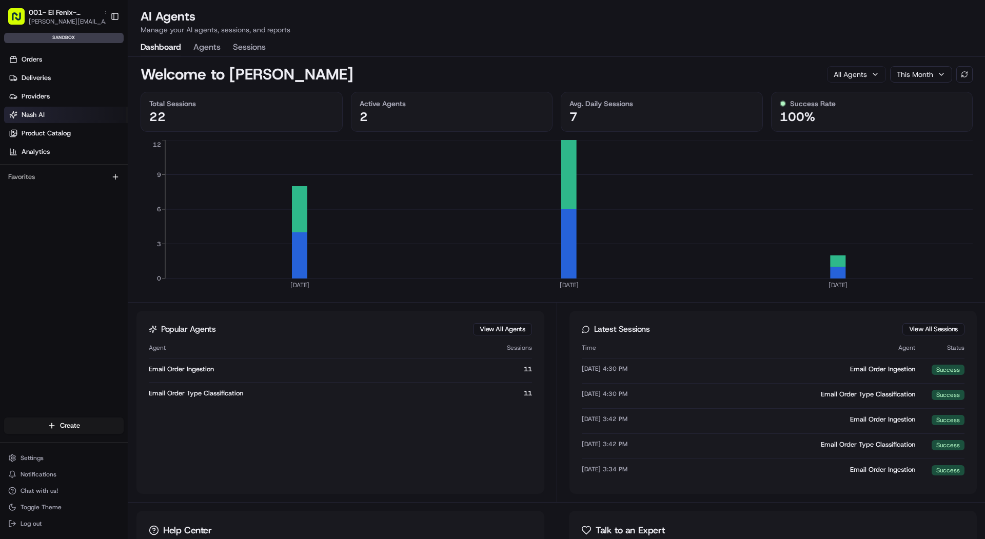
click at [218, 46] on button "Agents" at bounding box center [206, 47] width 27 height 17
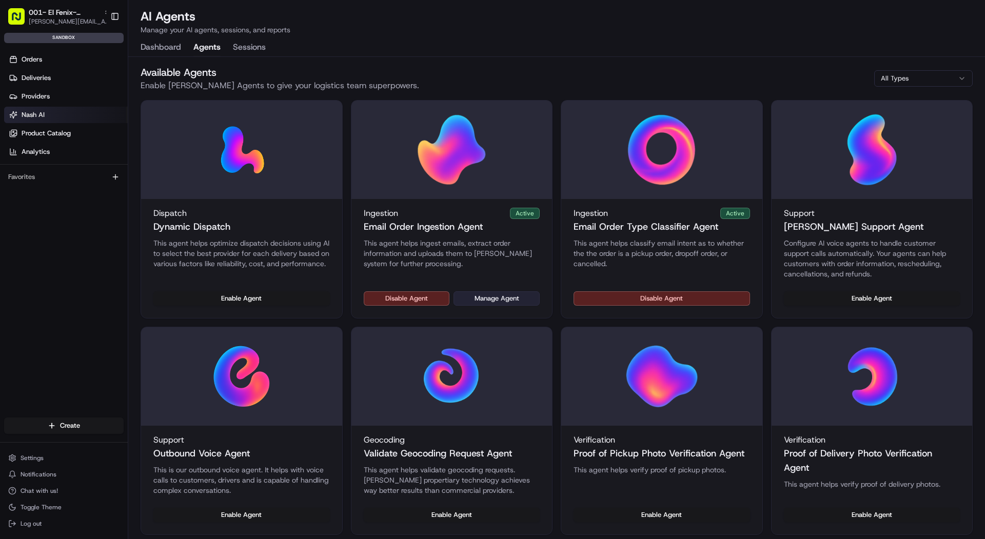
click at [519, 296] on button "Manage Agent" at bounding box center [496, 298] width 86 height 14
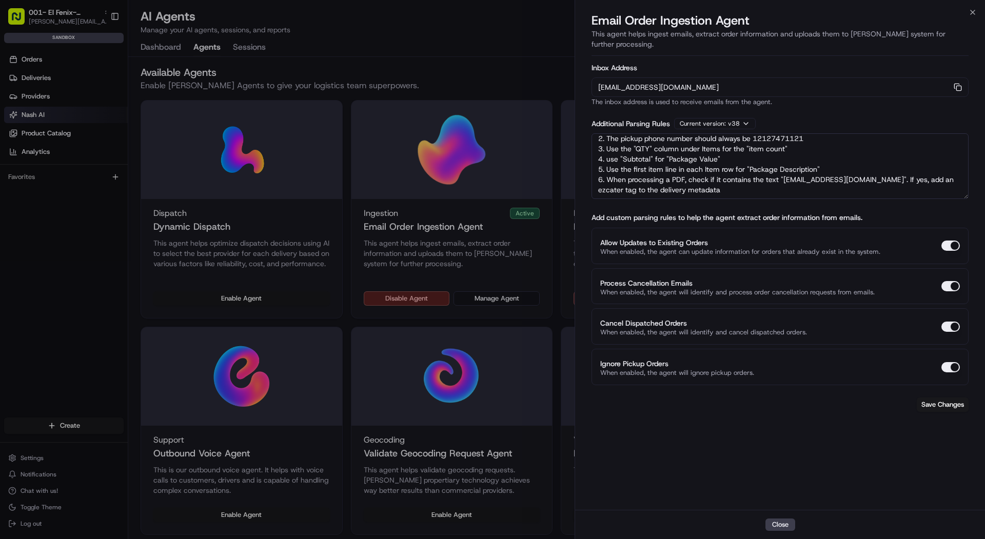
scroll to position [25, 0]
drag, startPoint x: 778, startPoint y: 169, endPoint x: 608, endPoint y: 170, distance: 169.8
click at [608, 170] on textarea "Rules: 1. The 'pickup company name' should always be El Fenix- Dallas Downtown …" at bounding box center [779, 166] width 377 height 66
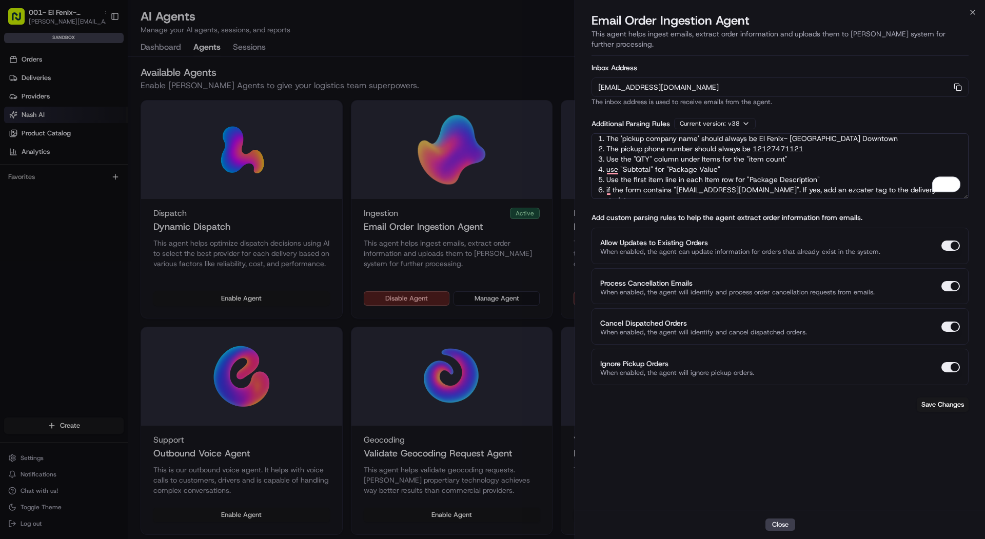
click at [754, 174] on textarea "Rules: 1. The 'pickup company name' should always be El Fenix- Dallas Downtown …" at bounding box center [779, 166] width 377 height 66
drag, startPoint x: 749, startPoint y: 180, endPoint x: 796, endPoint y: 177, distance: 46.8
click at [796, 177] on textarea "Rules: 1. The 'pickup company name' should always be El Fenix- Dallas Downtown …" at bounding box center [779, 166] width 377 height 66
drag, startPoint x: 877, startPoint y: 177, endPoint x: 915, endPoint y: 178, distance: 38.5
click at [915, 178] on textarea "Rules: 1. The 'pickup company name' should always be El Fenix- Dallas Downtown …" at bounding box center [779, 166] width 377 height 66
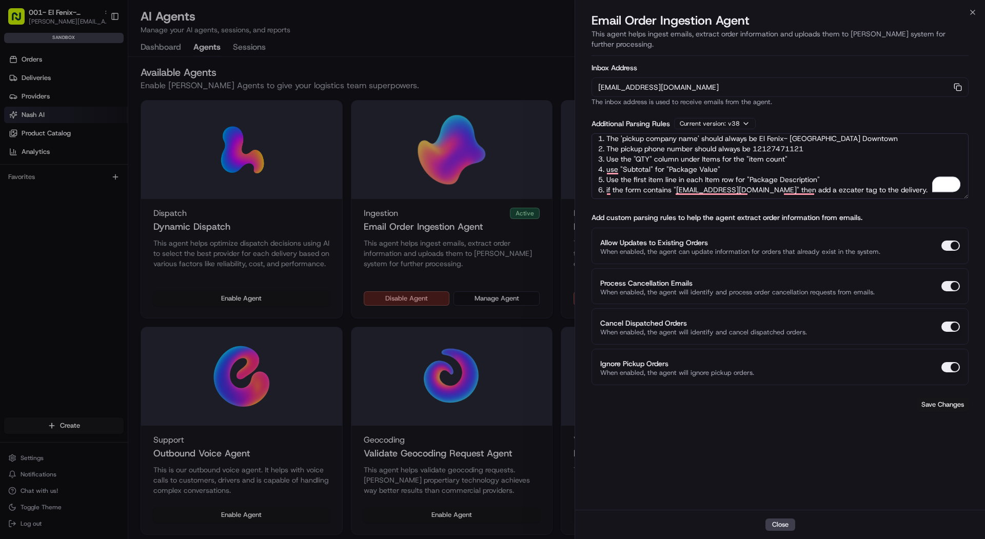
type textarea "Rules: 1. The 'pickup company name' should always be El Fenix- Dallas Downtown …"
click at [948, 398] on button "Save Changes" at bounding box center [943, 405] width 52 height 14
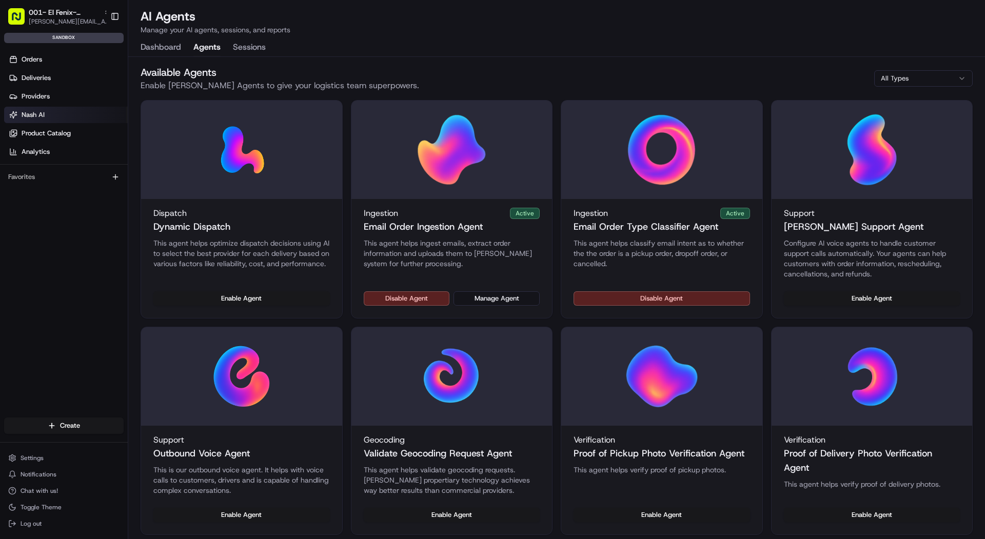
click at [506, 307] on div "Disable Agent Manage Agent" at bounding box center [451, 304] width 201 height 27
click at [505, 300] on button "Manage Agent" at bounding box center [496, 298] width 86 height 14
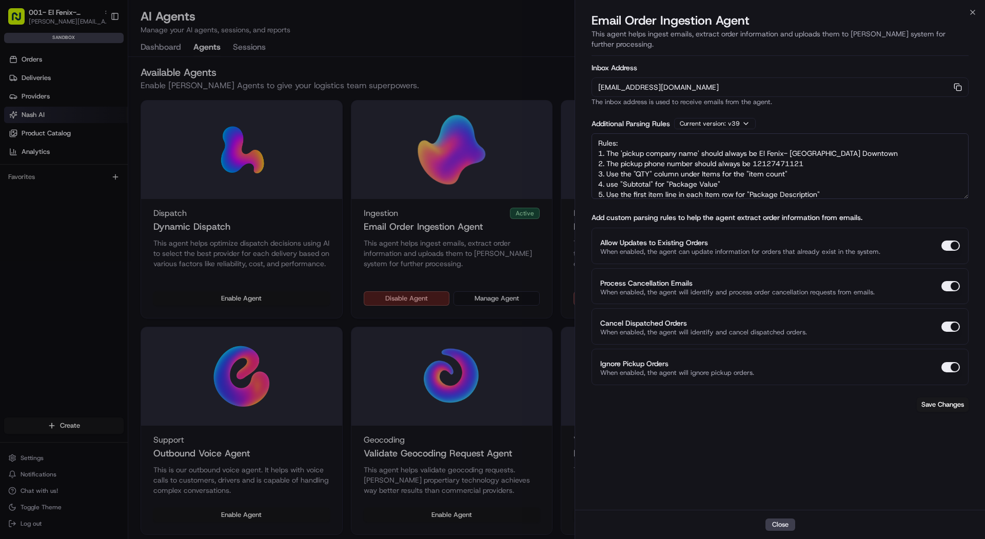
click at [953, 82] on div "orders-ingest+org_m7WKAF+sandbox_04fb4@usenash.com Copy orders-ingest+org_m7WKA…" at bounding box center [779, 86] width 377 height 19
click at [956, 83] on icon "button" at bounding box center [958, 87] width 8 height 8
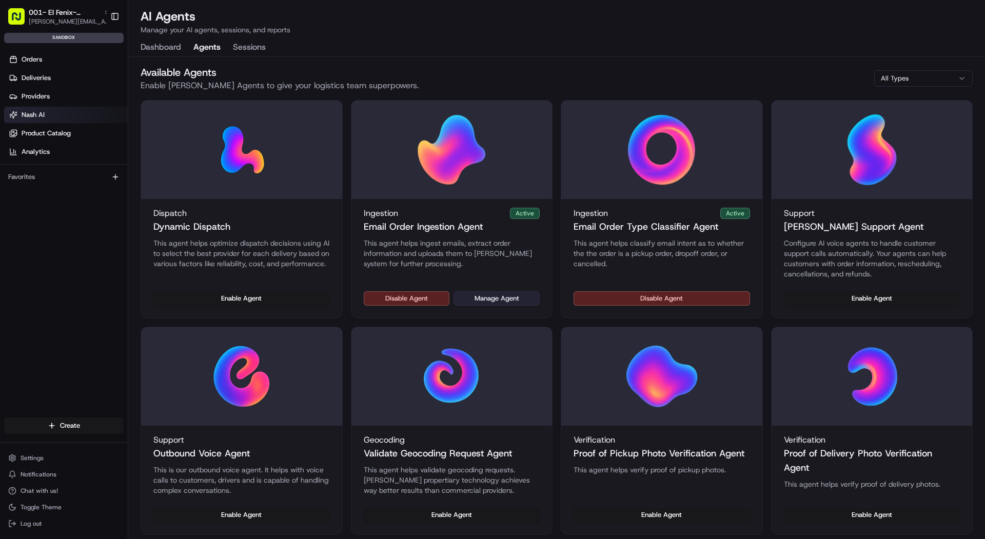
click at [493, 298] on button "Manage Agent" at bounding box center [496, 298] width 86 height 14
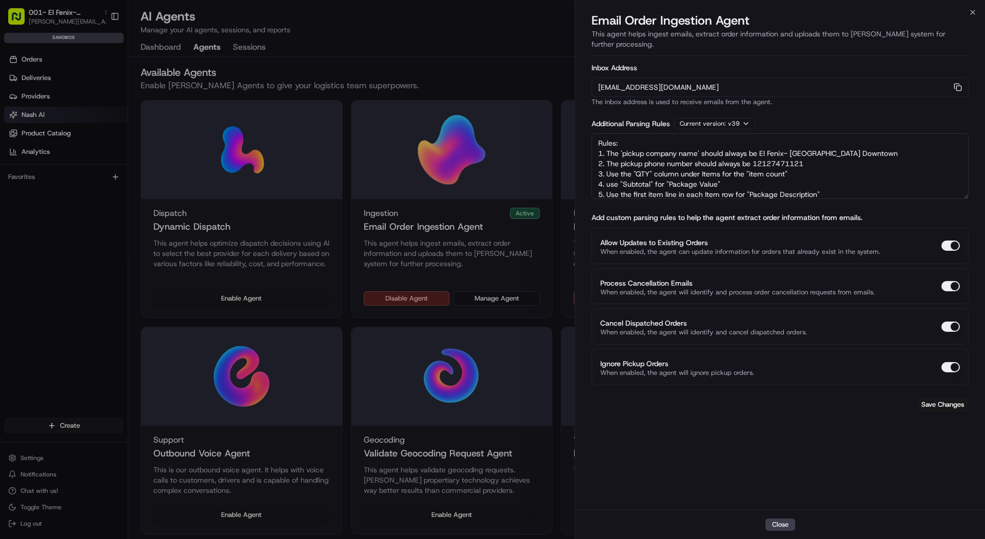
click at [84, 61] on div at bounding box center [492, 269] width 985 height 539
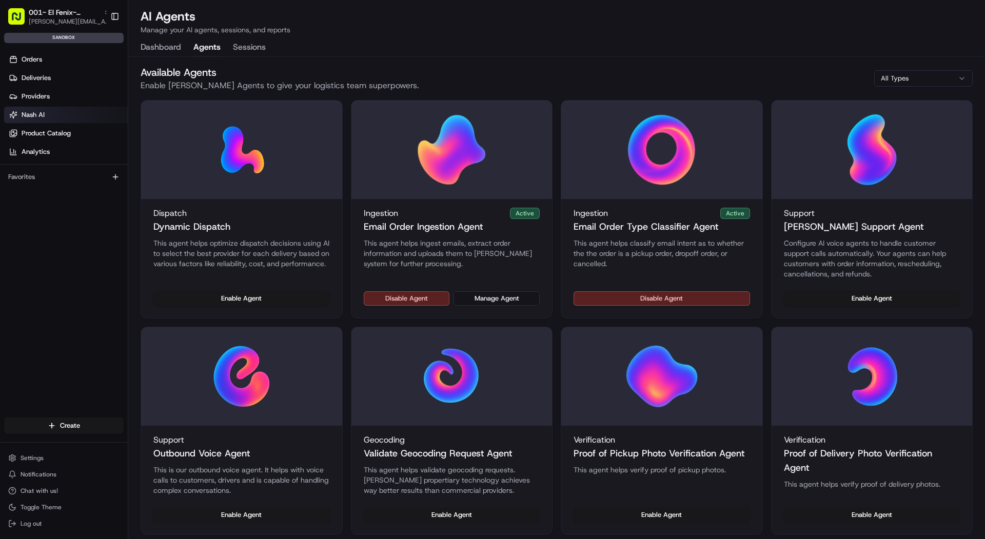
click at [84, 61] on link "Orders" at bounding box center [66, 59] width 124 height 16
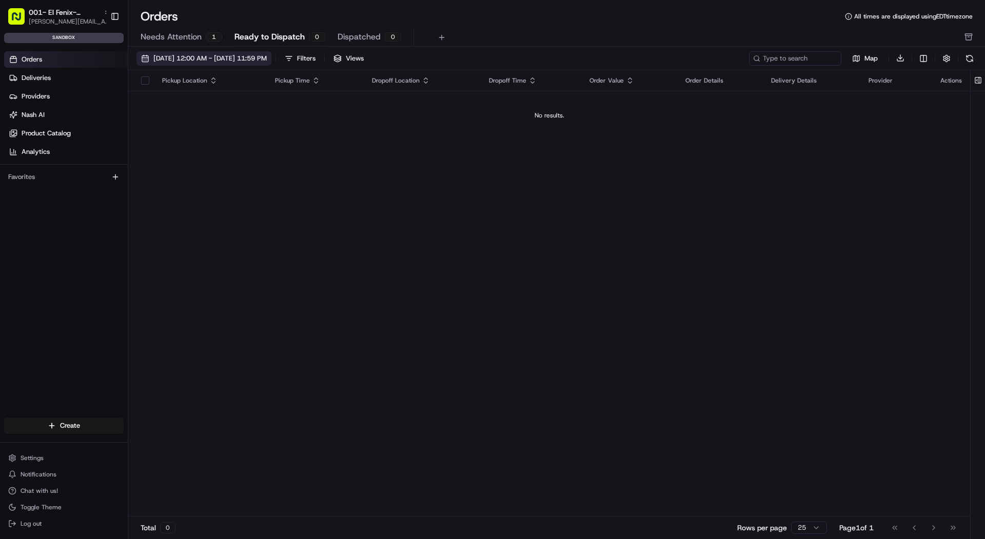
click at [173, 54] on span "[DATE] 12:00 AM - [DATE] 11:59 PM" at bounding box center [209, 58] width 113 height 9
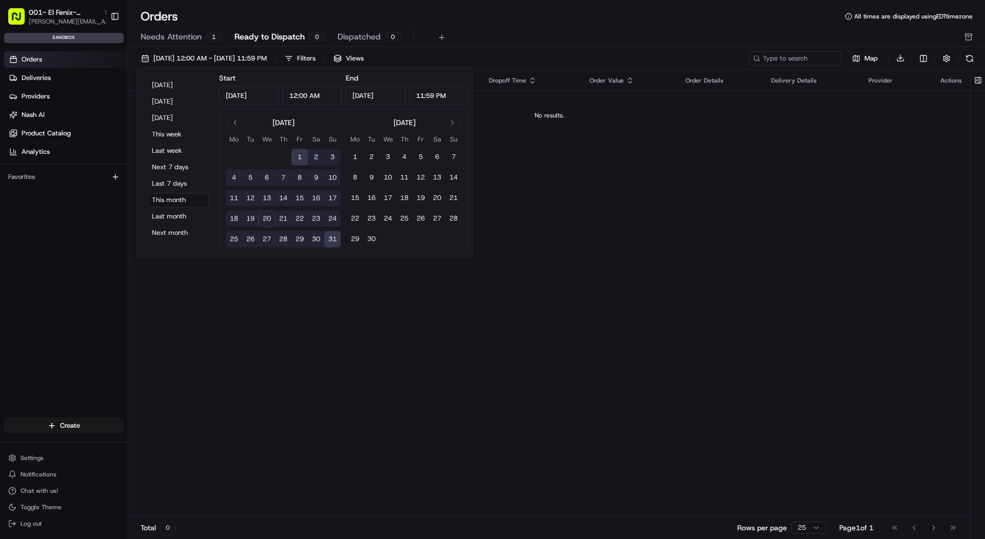
click at [282, 221] on button "21" at bounding box center [283, 219] width 16 height 16
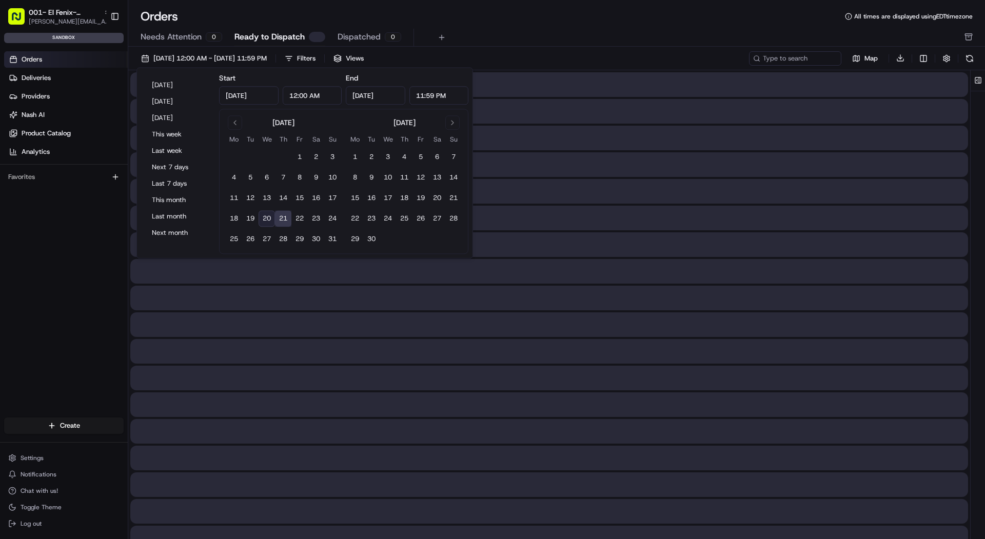
type input "[DATE]"
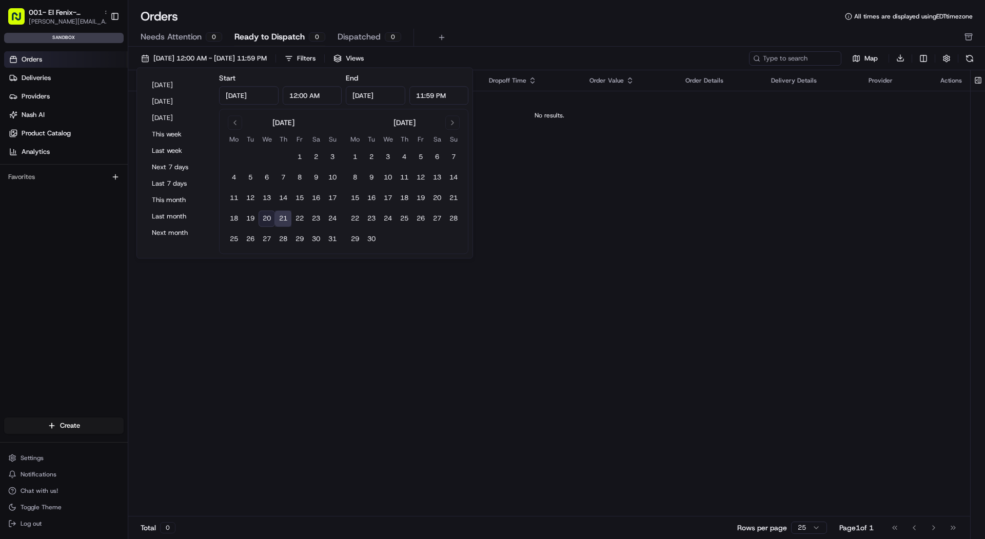
click at [438, 26] on div "Orders All times are displayed using EDT timezone Needs Attention 0 Ready to Di…" at bounding box center [556, 27] width 857 height 38
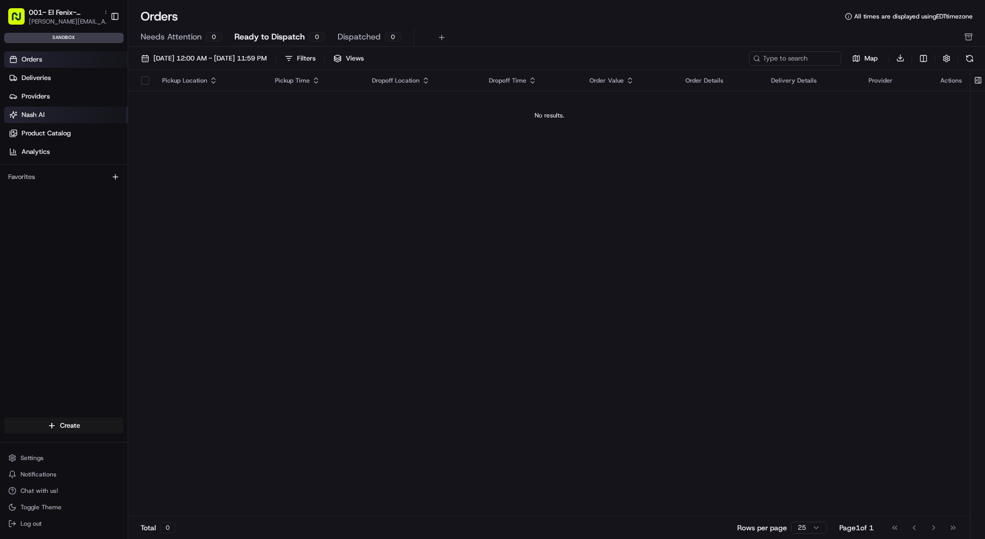
click at [73, 116] on link "Nash AI" at bounding box center [66, 115] width 124 height 16
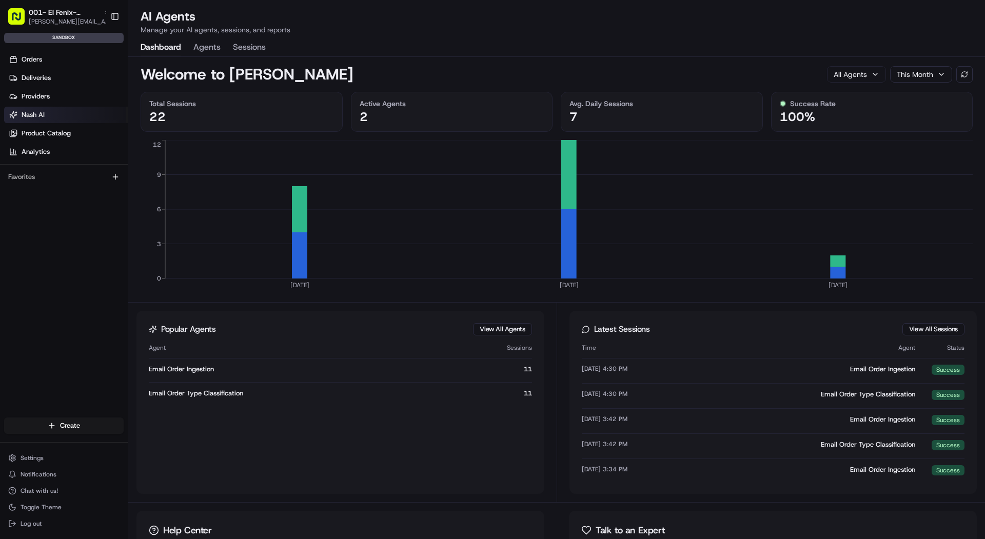
click at [208, 53] on button "Agents" at bounding box center [206, 47] width 27 height 17
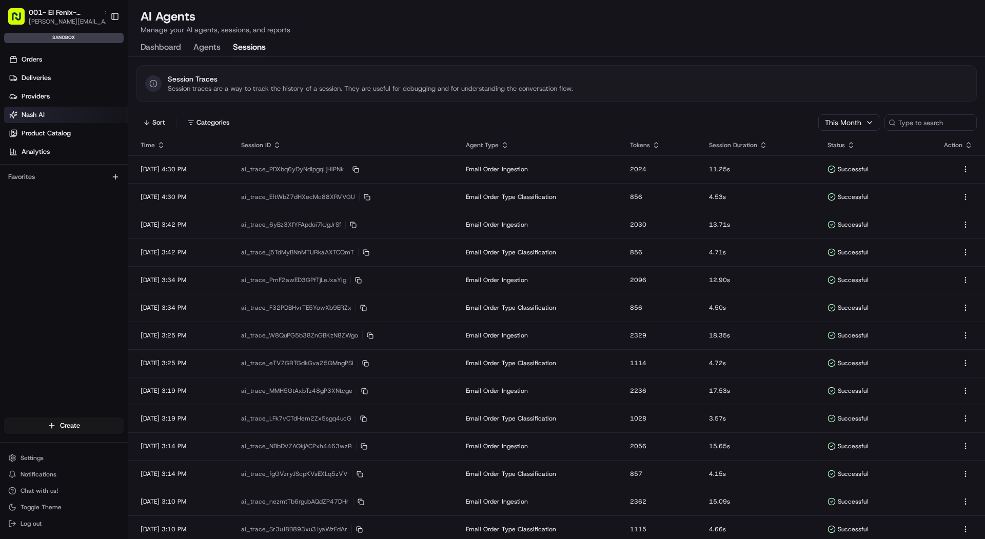
click at [248, 45] on button "Sessions" at bounding box center [249, 47] width 33 height 17
click at [64, 61] on link "Orders" at bounding box center [66, 59] width 124 height 16
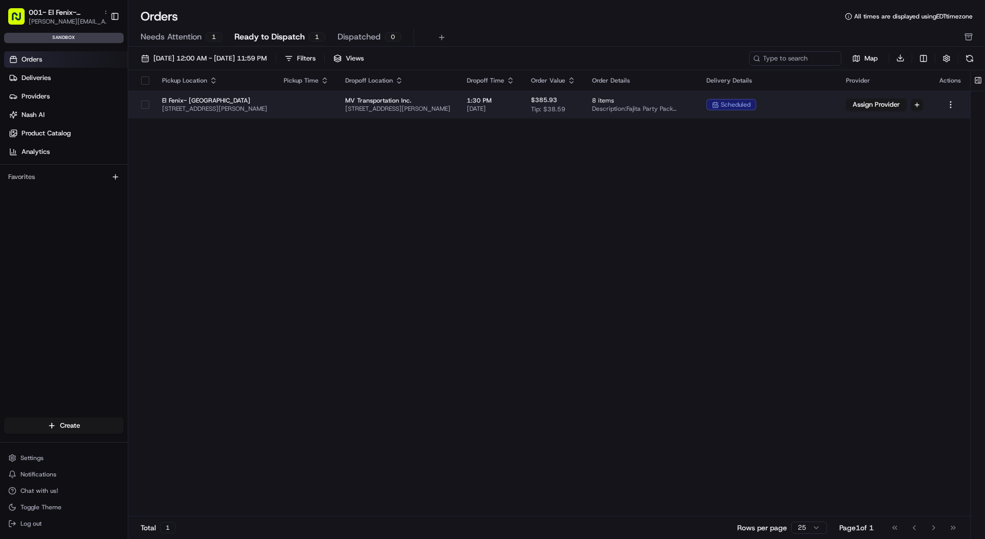
click at [200, 101] on span "El Fenix- Dallas Downtown" at bounding box center [214, 100] width 105 height 8
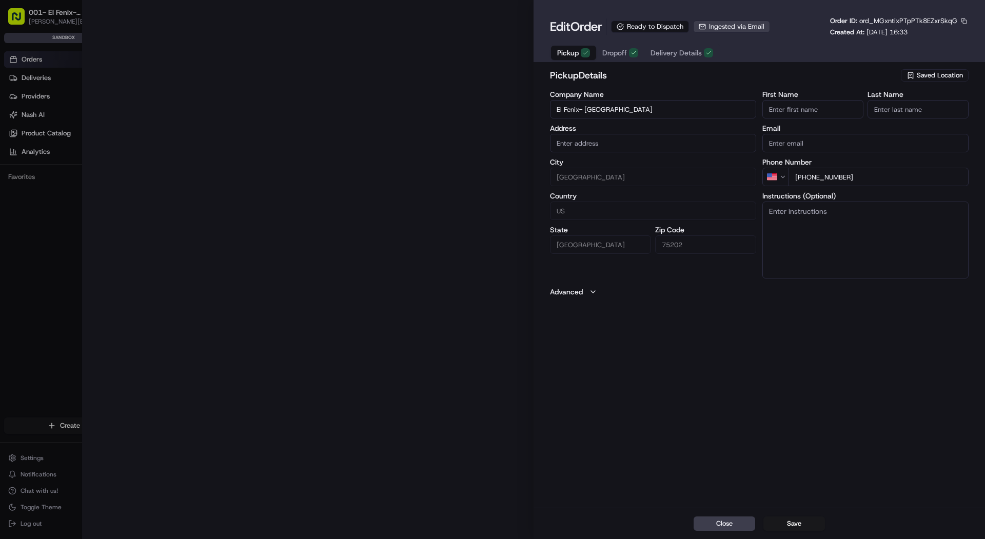
type input "#001 - El Fenix Mexican Restaurant - 1601 McKinney Ave Dallas, TX 75202"
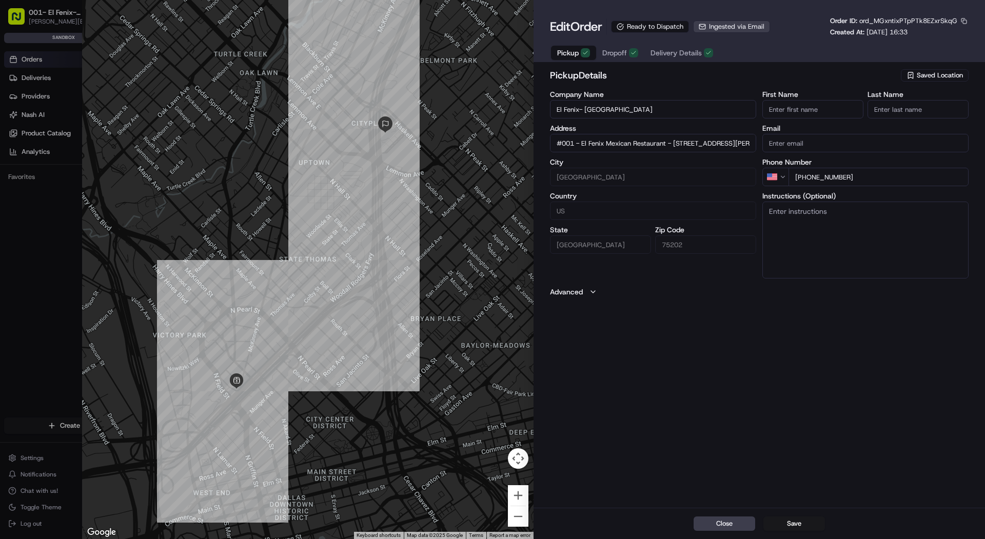
type input "+1"
click at [22, 89] on div at bounding box center [492, 269] width 985 height 539
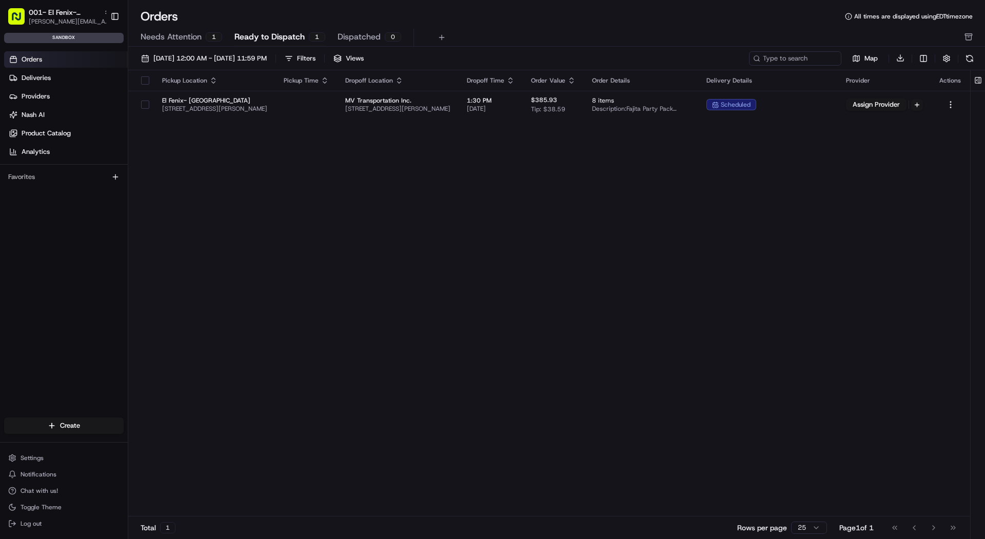
click at [183, 33] on span "Needs Attention" at bounding box center [171, 37] width 61 height 12
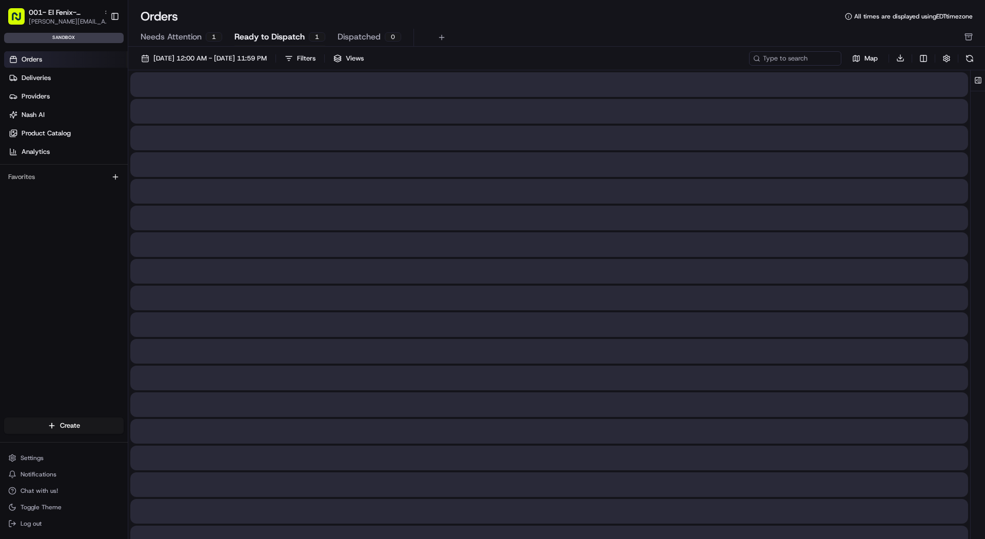
click at [252, 34] on span "Ready to Dispatch" at bounding box center [269, 37] width 70 height 12
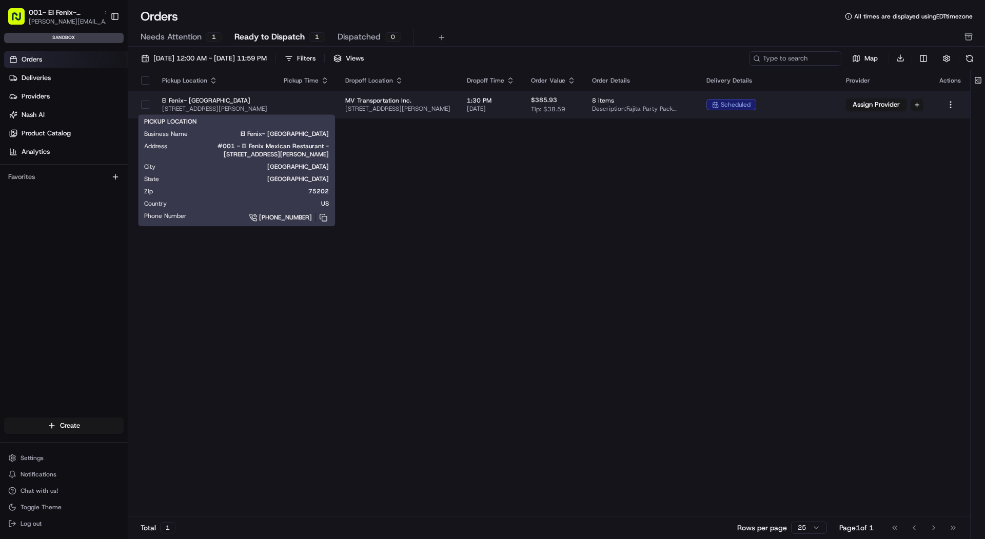
click at [250, 102] on span "El Fenix- Dallas Downtown" at bounding box center [214, 100] width 105 height 8
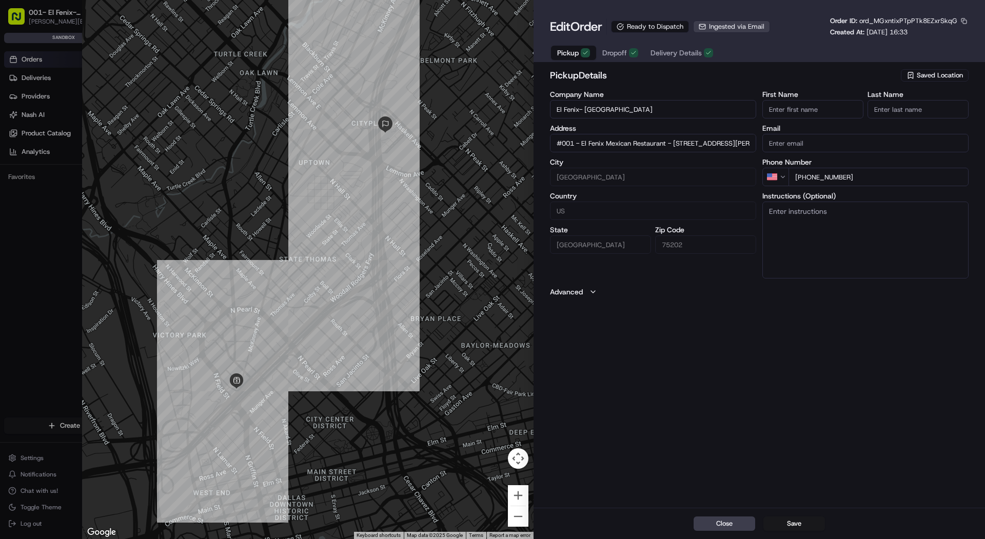
click at [616, 59] on button "Dropoff" at bounding box center [620, 53] width 48 height 14
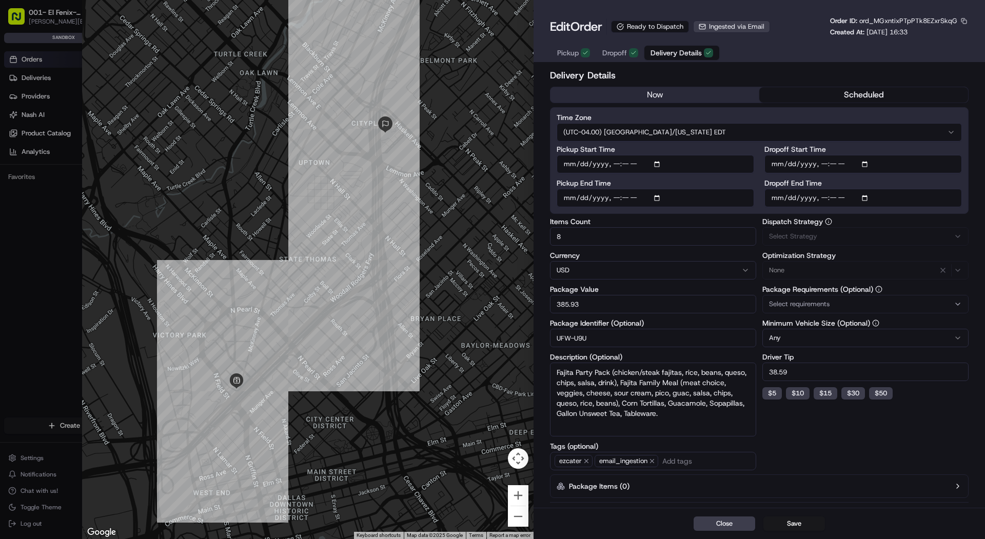
click at [679, 54] on span "Delivery Details" at bounding box center [675, 53] width 51 height 10
click at [28, 104] on div at bounding box center [492, 269] width 985 height 539
type input "1"
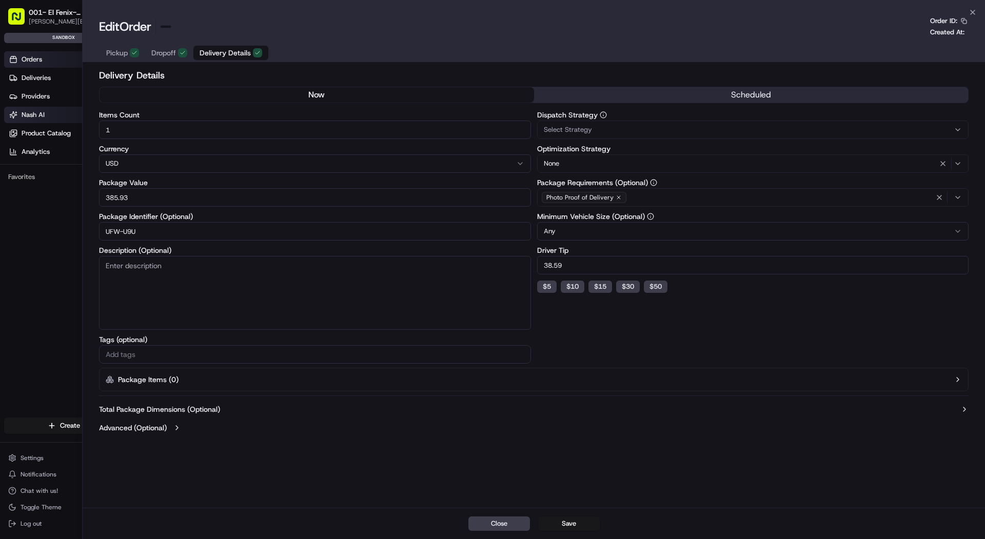
click at [30, 117] on span "Nash AI" at bounding box center [33, 114] width 23 height 9
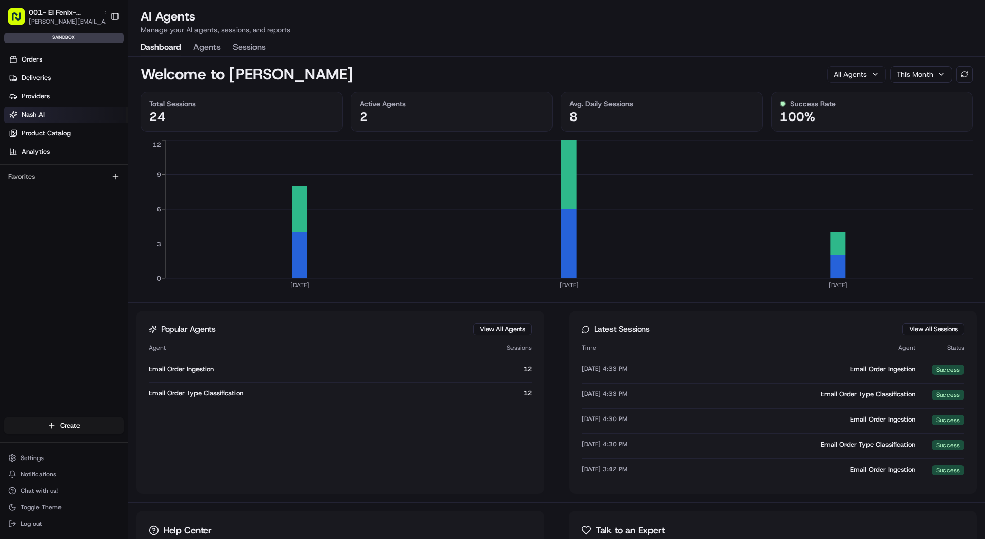
click at [205, 58] on div "Welcome to Nash AI All Agents This Month" at bounding box center [557, 70] width 832 height 27
click at [205, 53] on button "Agents" at bounding box center [206, 47] width 27 height 17
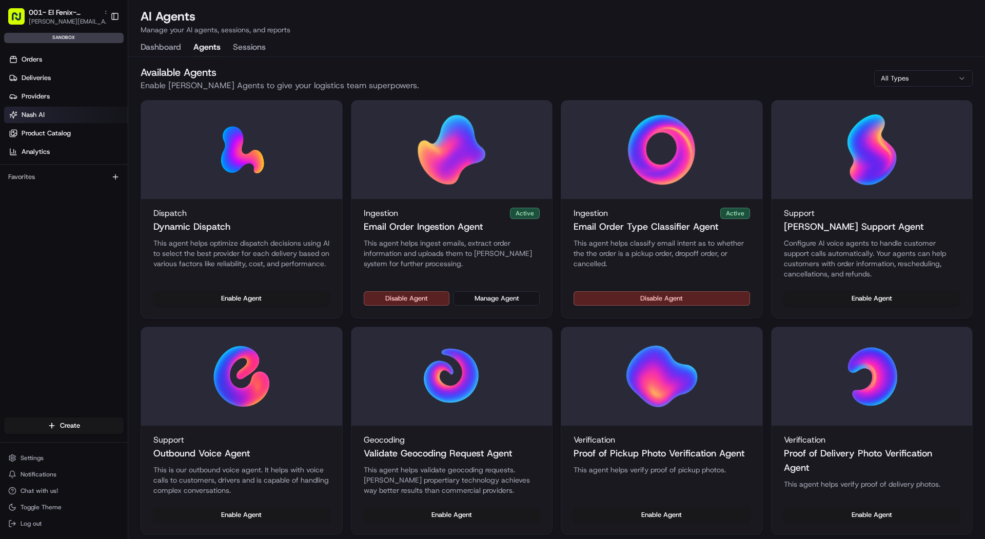
click at [525, 308] on div "Disable Agent Manage Agent" at bounding box center [451, 304] width 201 height 27
click at [524, 302] on button "Manage Agent" at bounding box center [496, 298] width 86 height 14
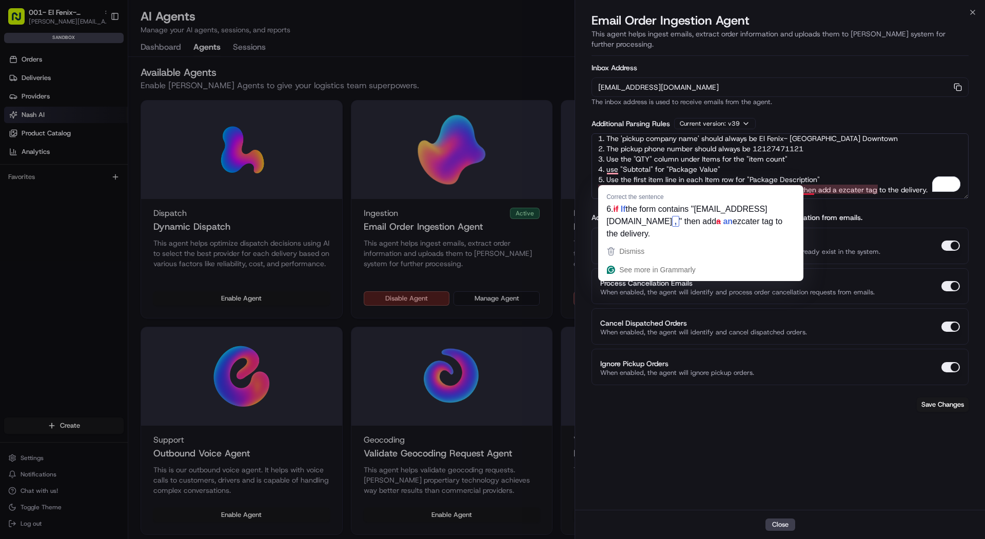
scroll to position [15, 0]
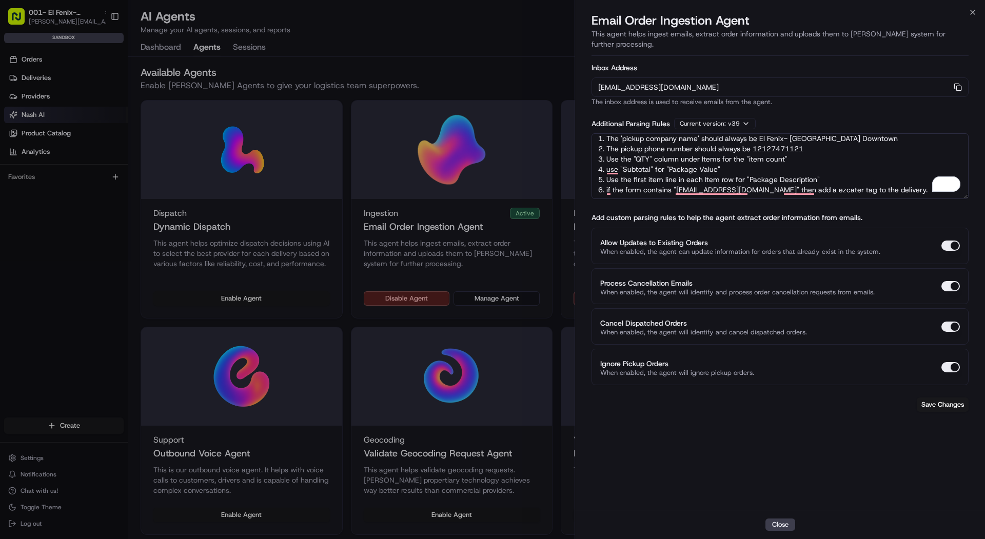
drag, startPoint x: 889, startPoint y: 181, endPoint x: 605, endPoint y: 176, distance: 283.2
click at [605, 176] on textarea "Rules: 1. The 'pickup company name' should always be El Fenix- Dallas Downtown …" at bounding box center [779, 166] width 377 height 66
